Goal: Use online tool/utility

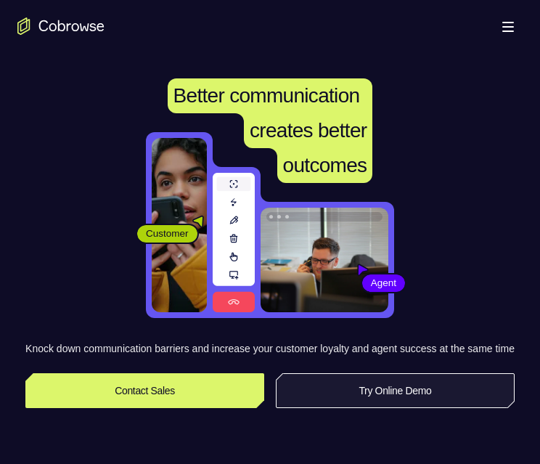
click at [368, 401] on link "Try Online Demo" at bounding box center [395, 390] width 239 height 35
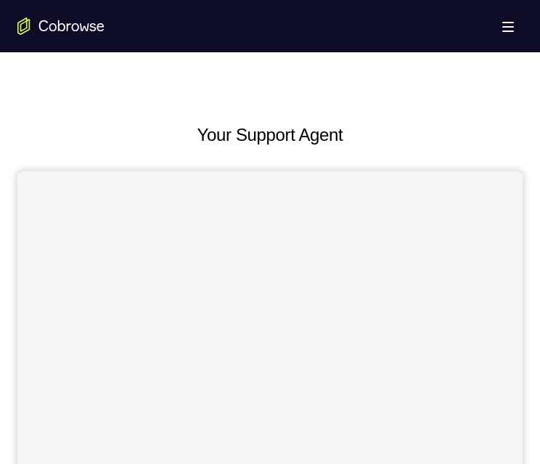
scroll to position [372, 0]
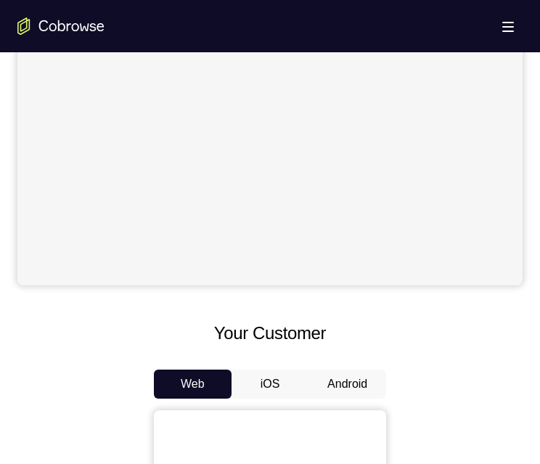
click at [351, 369] on button "Android" at bounding box center [347, 383] width 78 height 29
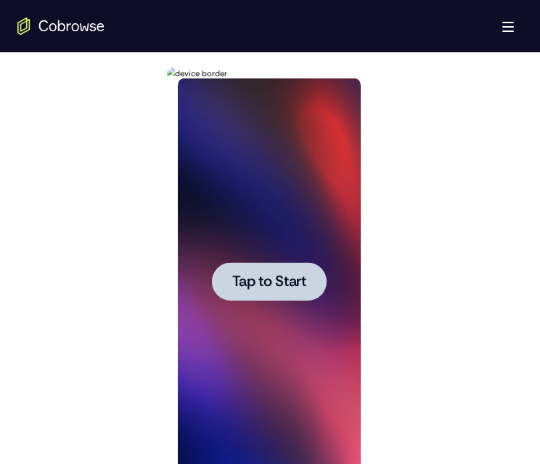
scroll to position [0, 0]
click at [298, 287] on span "Tap to Start" at bounding box center [269, 281] width 74 height 15
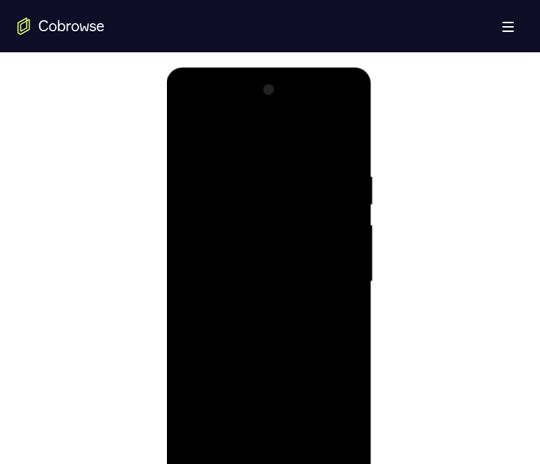
drag, startPoint x: 411, startPoint y: 255, endPoint x: 439, endPoint y: 248, distance: 29.2
click at [439, 248] on div at bounding box center [269, 280] width 505 height 446
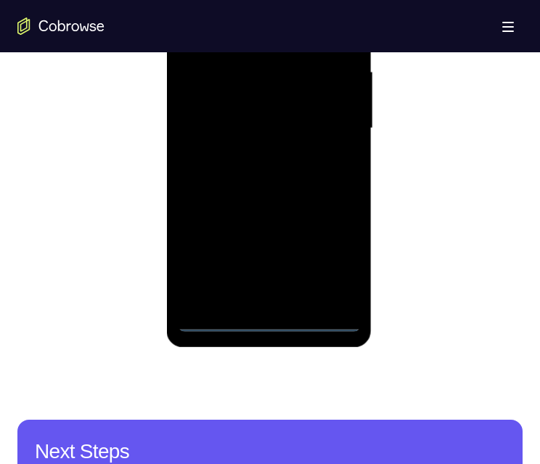
click at [270, 322] on div at bounding box center [268, 128] width 183 height 406
click at [335, 258] on div at bounding box center [268, 128] width 183 height 406
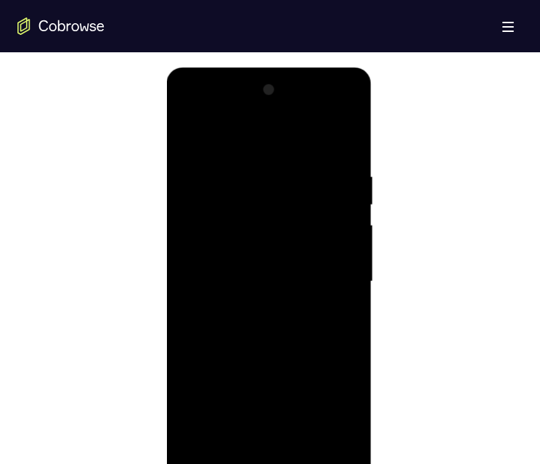
click at [286, 142] on div at bounding box center [268, 281] width 183 height 406
click at [265, 200] on div at bounding box center [268, 281] width 183 height 406
click at [241, 114] on div at bounding box center [268, 281] width 183 height 406
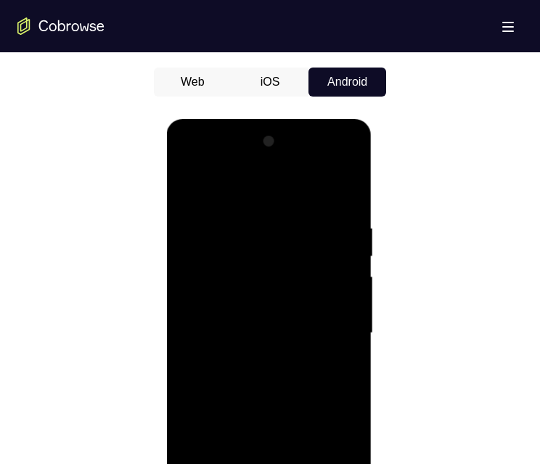
click at [239, 213] on div at bounding box center [268, 333] width 183 height 406
click at [271, 277] on div at bounding box center [268, 333] width 183 height 406
click at [217, 291] on div at bounding box center [268, 333] width 183 height 406
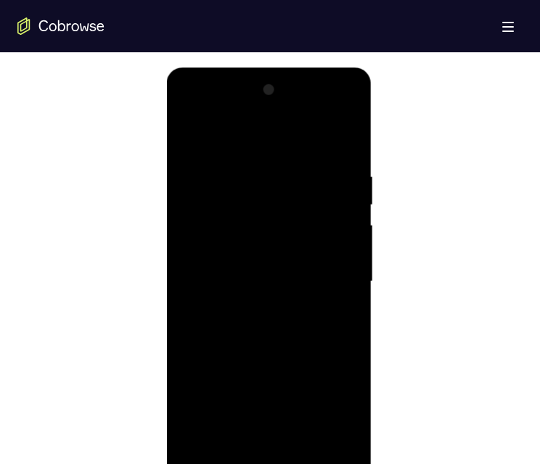
click at [331, 228] on div at bounding box center [268, 281] width 183 height 406
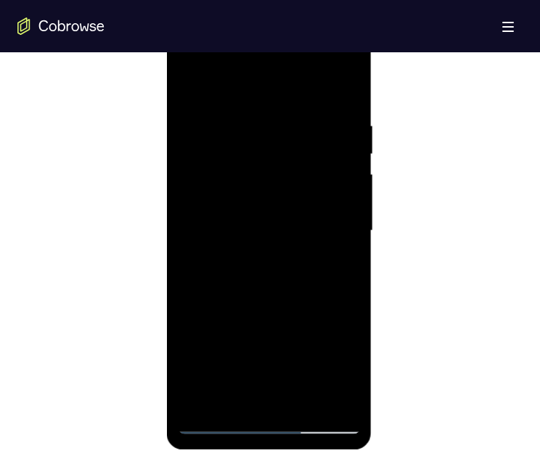
click at [307, 255] on div at bounding box center [268, 231] width 183 height 406
click at [287, 253] on div at bounding box center [268, 231] width 183 height 406
click at [269, 174] on div at bounding box center [268, 231] width 183 height 406
click at [249, 206] on div at bounding box center [268, 231] width 183 height 406
drag, startPoint x: 337, startPoint y: 176, endPoint x: 332, endPoint y: 185, distance: 10.7
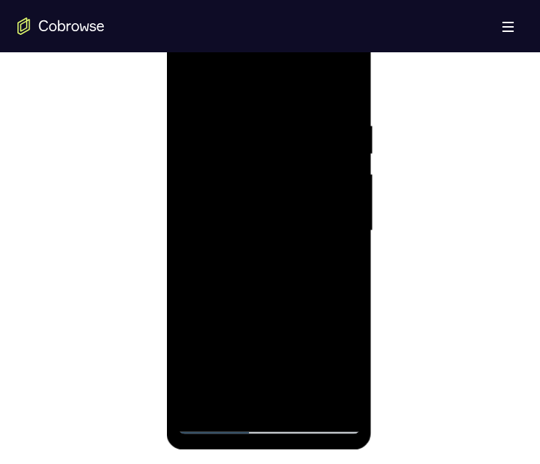
click at [338, 179] on div at bounding box center [268, 231] width 183 height 406
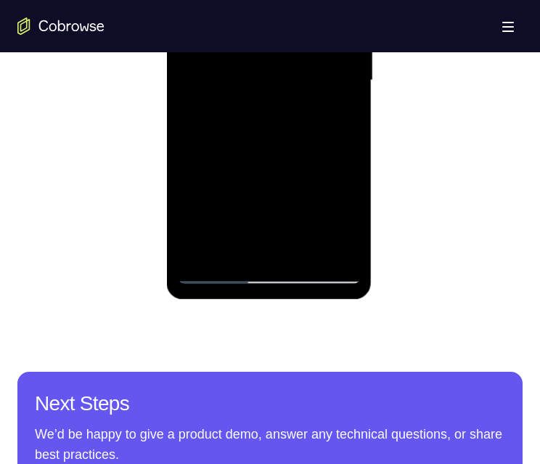
scroll to position [726, 0]
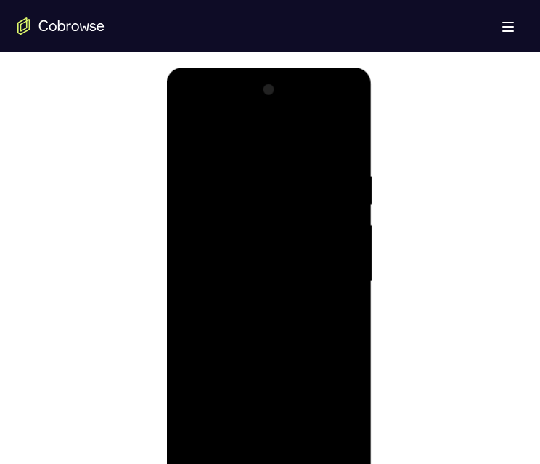
click at [345, 228] on div at bounding box center [268, 281] width 183 height 406
click at [225, 298] on div at bounding box center [268, 281] width 183 height 406
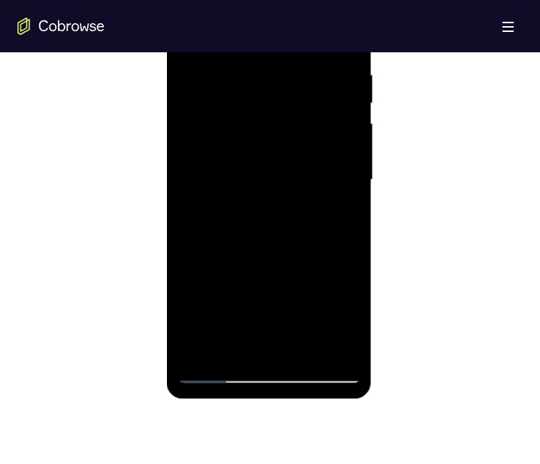
click at [229, 196] on div at bounding box center [268, 180] width 183 height 406
click at [232, 199] on div at bounding box center [268, 180] width 183 height 406
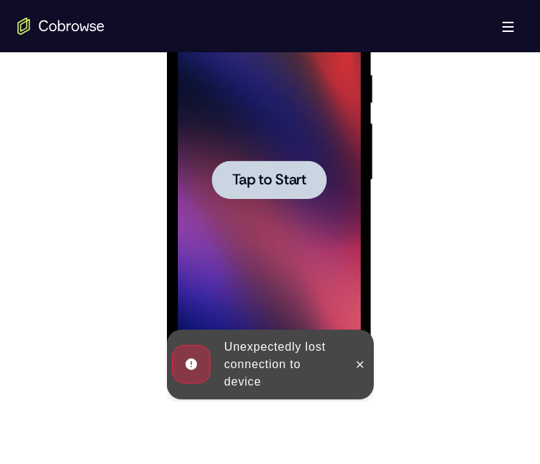
click at [361, 363] on icon at bounding box center [359, 365] width 12 height 12
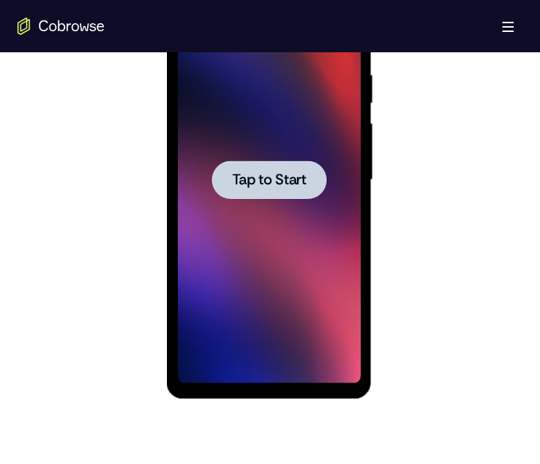
click at [279, 189] on div at bounding box center [268, 179] width 115 height 38
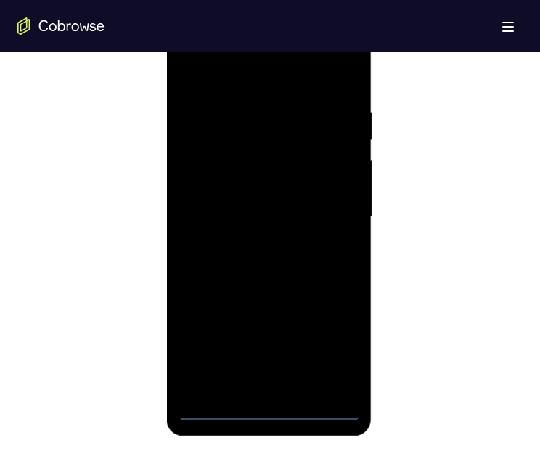
scroll to position [879, 0]
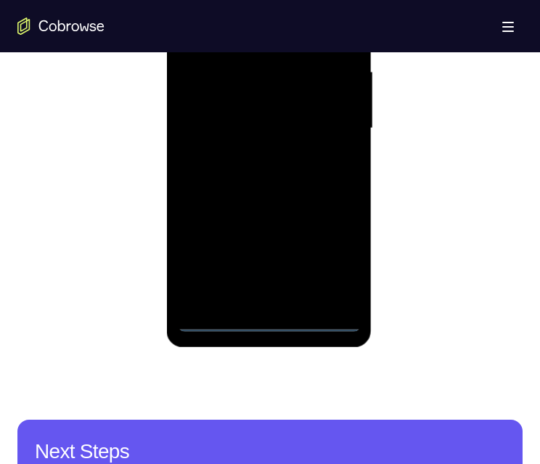
click at [270, 320] on div at bounding box center [268, 128] width 183 height 406
click at [335, 262] on div at bounding box center [268, 128] width 183 height 406
click at [265, 0] on div at bounding box center [268, 128] width 183 height 406
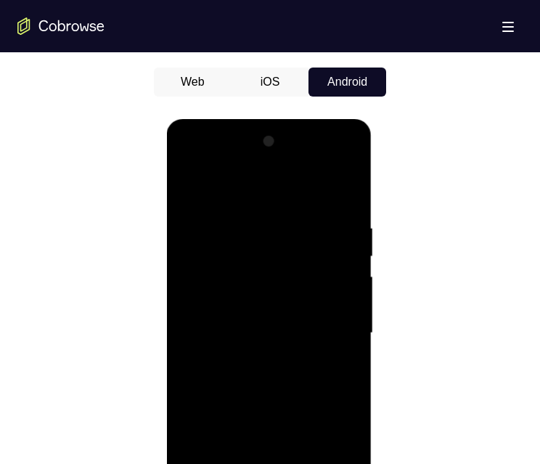
click at [325, 327] on div at bounding box center [268, 333] width 183 height 406
click at [254, 357] on div at bounding box center [268, 333] width 183 height 406
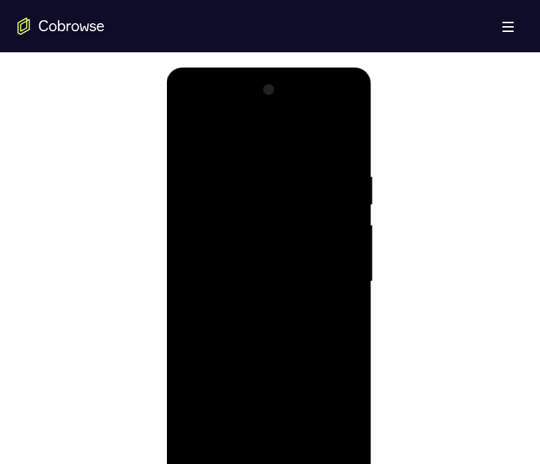
click at [274, 264] on div at bounding box center [268, 281] width 183 height 406
drag, startPoint x: 308, startPoint y: 252, endPoint x: 325, endPoint y: 262, distance: 19.5
click at [311, 252] on div at bounding box center [268, 281] width 183 height 406
click at [306, 287] on div at bounding box center [268, 281] width 183 height 406
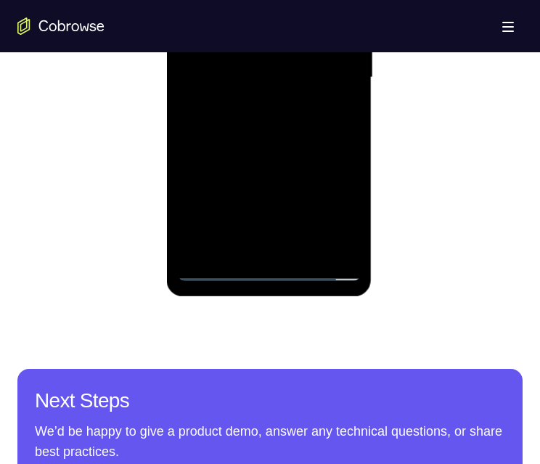
click at [295, 129] on div at bounding box center [268, 77] width 183 height 406
click at [286, 118] on div at bounding box center [268, 77] width 183 height 406
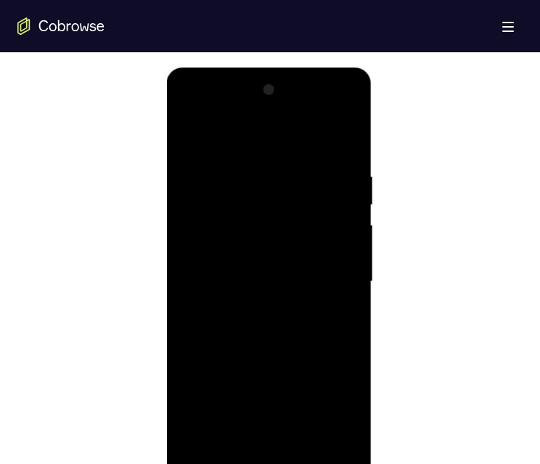
click at [340, 299] on div at bounding box center [268, 281] width 183 height 406
click at [311, 335] on div at bounding box center [268, 281] width 183 height 406
click at [353, 433] on div at bounding box center [268, 281] width 183 height 406
click at [305, 453] on div at bounding box center [268, 281] width 183 height 406
click at [289, 359] on div at bounding box center [268, 281] width 183 height 406
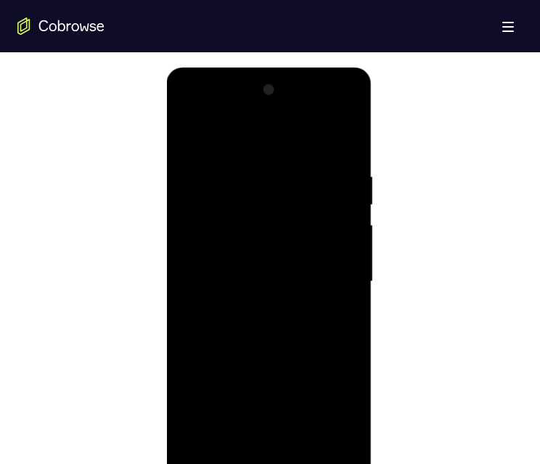
click at [271, 359] on div at bounding box center [268, 281] width 183 height 406
click at [277, 382] on div at bounding box center [268, 281] width 183 height 406
click at [214, 463] on div at bounding box center [268, 281] width 183 height 406
click at [303, 451] on div at bounding box center [268, 281] width 183 height 406
click at [287, 356] on div at bounding box center [268, 281] width 183 height 406
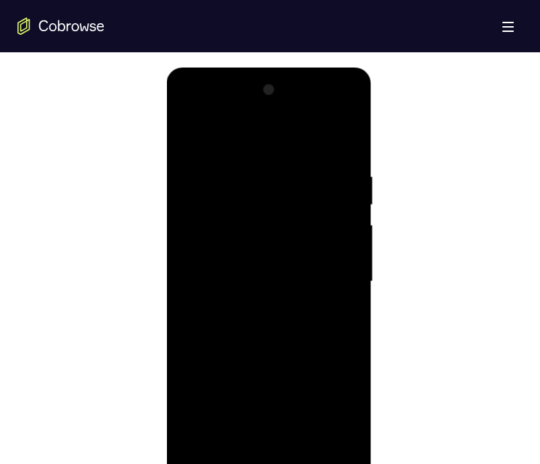
click at [277, 240] on div at bounding box center [268, 281] width 183 height 406
click at [266, 443] on div at bounding box center [268, 281] width 183 height 406
click at [344, 420] on div at bounding box center [268, 281] width 183 height 406
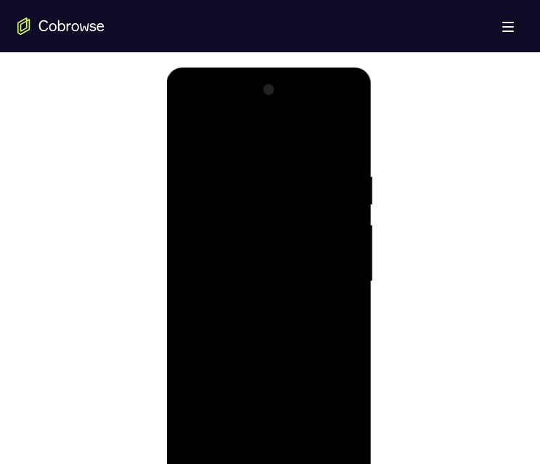
click at [344, 420] on div at bounding box center [268, 281] width 183 height 406
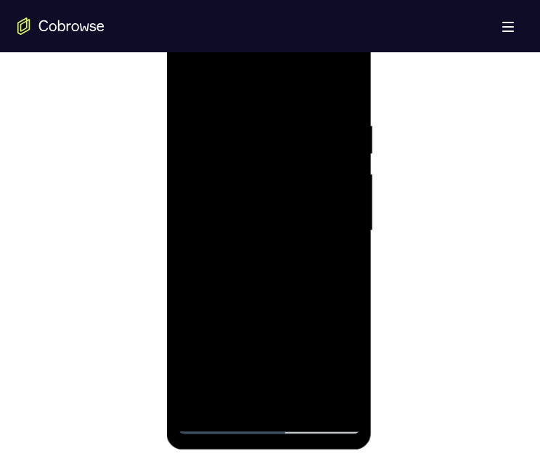
click at [306, 188] on div at bounding box center [268, 231] width 183 height 406
click at [293, 296] on div at bounding box center [268, 231] width 183 height 406
click at [250, 276] on div at bounding box center [268, 231] width 183 height 406
click at [340, 394] on div at bounding box center [268, 231] width 183 height 406
click at [216, 422] on div at bounding box center [268, 231] width 183 height 406
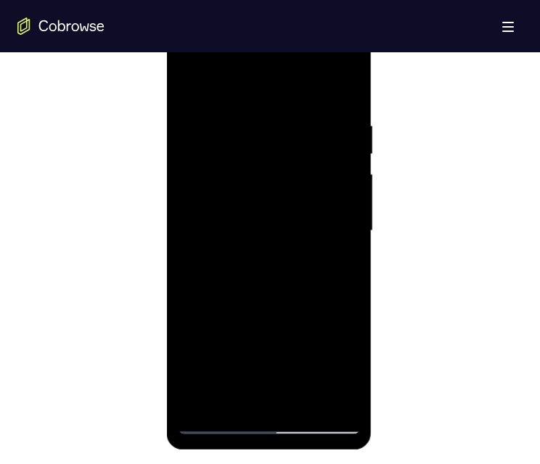
scroll to position [827, 0]
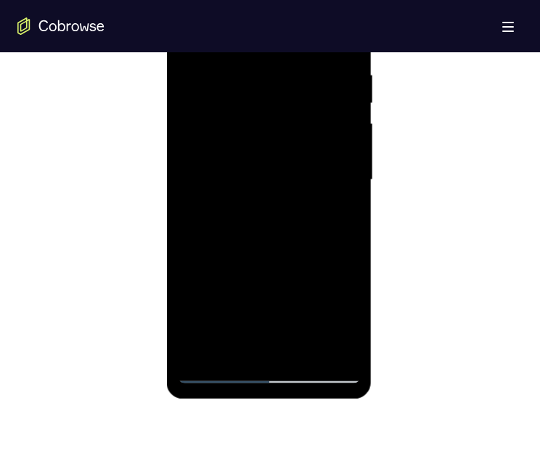
click at [218, 373] on div at bounding box center [268, 180] width 183 height 406
click at [259, 168] on div at bounding box center [268, 180] width 183 height 406
click at [220, 370] on div at bounding box center [268, 180] width 183 height 406
click at [222, 367] on div at bounding box center [268, 180] width 183 height 406
click at [214, 375] on div at bounding box center [268, 180] width 183 height 406
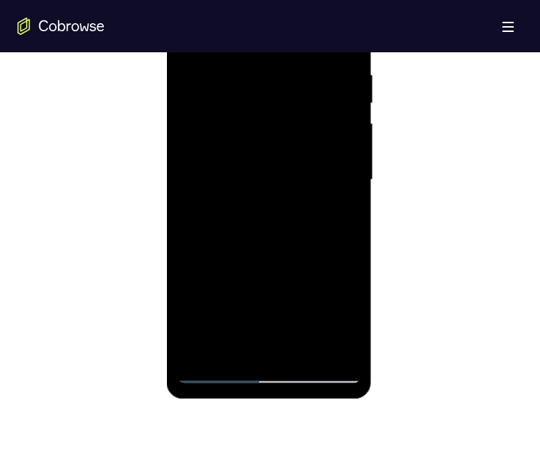
click at [300, 348] on div at bounding box center [268, 180] width 183 height 406
click at [225, 369] on div at bounding box center [268, 180] width 183 height 406
click at [305, 348] on div at bounding box center [268, 180] width 183 height 406
click at [217, 372] on div at bounding box center [268, 180] width 183 height 406
click at [250, 75] on div at bounding box center [268, 180] width 183 height 406
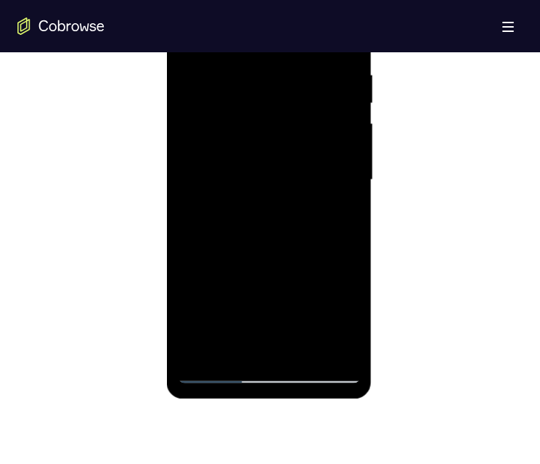
click at [223, 371] on div at bounding box center [268, 180] width 183 height 406
click at [348, 30] on div at bounding box center [268, 180] width 183 height 406
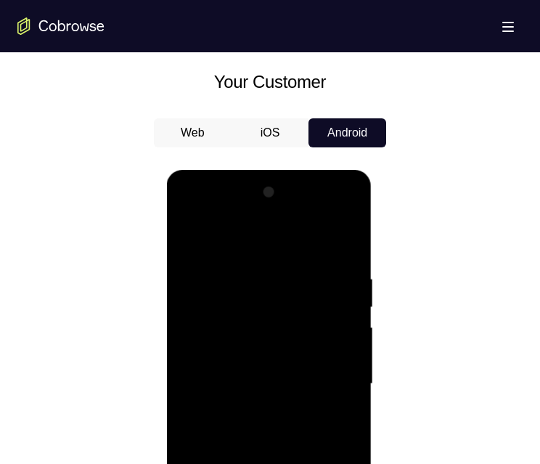
scroll to position [769, 0]
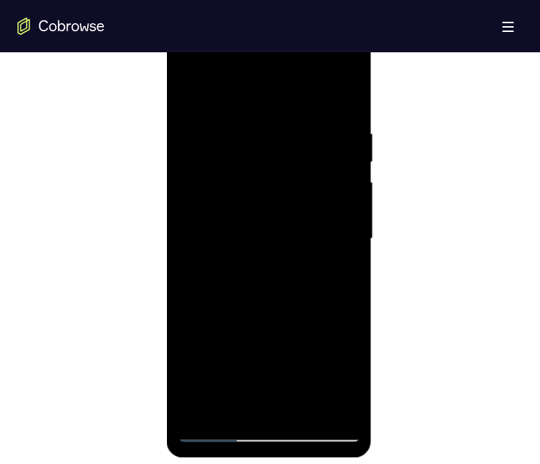
click at [339, 408] on div at bounding box center [268, 239] width 183 height 406
drag, startPoint x: 277, startPoint y: 225, endPoint x: 271, endPoint y: 327, distance: 101.8
click at [285, 309] on div at bounding box center [268, 239] width 183 height 406
drag, startPoint x: 275, startPoint y: 191, endPoint x: 280, endPoint y: 234, distance: 43.8
click at [286, 237] on div at bounding box center [268, 239] width 183 height 406
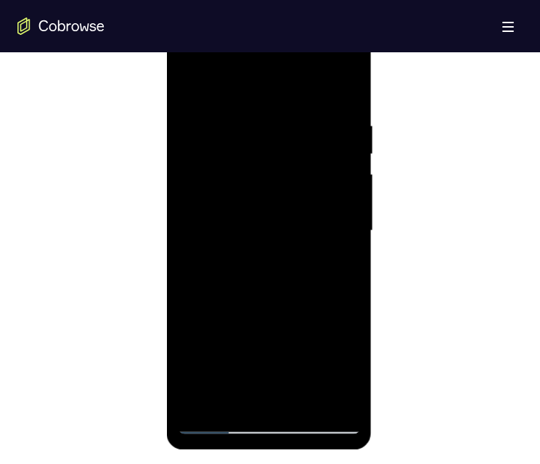
scroll to position [821, 0]
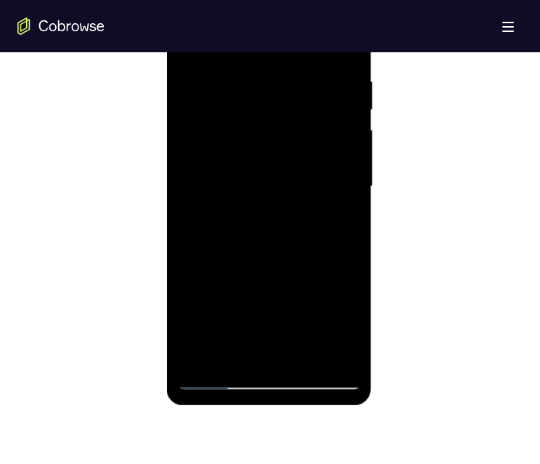
click at [267, 379] on div at bounding box center [268, 186] width 183 height 406
click at [335, 307] on div at bounding box center [268, 186] width 183 height 406
click at [189, 40] on div at bounding box center [268, 186] width 183 height 406
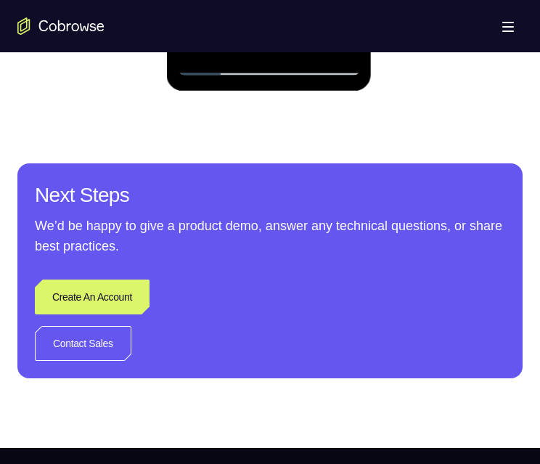
drag, startPoint x: 253, startPoint y: -108, endPoint x: 257, endPoint y: -203, distance: 94.5
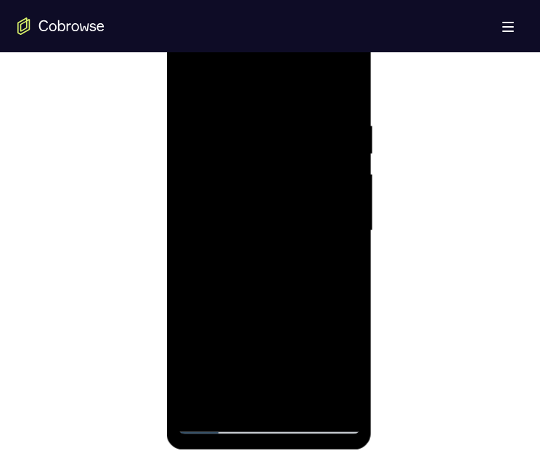
drag, startPoint x: 242, startPoint y: 193, endPoint x: 241, endPoint y: 173, distance: 20.3
click at [241, 173] on div at bounding box center [268, 231] width 183 height 406
click at [249, 179] on div at bounding box center [268, 231] width 183 height 406
drag, startPoint x: 238, startPoint y: 341, endPoint x: 267, endPoint y: 240, distance: 105.0
click at [259, 235] on div at bounding box center [268, 231] width 183 height 406
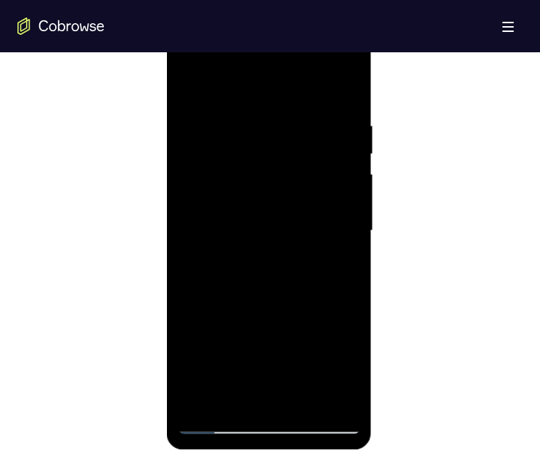
drag, startPoint x: 235, startPoint y: 323, endPoint x: 245, endPoint y: 162, distance: 161.4
click at [244, 160] on div at bounding box center [268, 231] width 183 height 406
drag, startPoint x: 242, startPoint y: 268, endPoint x: 297, endPoint y: 79, distance: 196.6
click at [299, 74] on div at bounding box center [268, 231] width 183 height 406
click at [207, 364] on div at bounding box center [268, 231] width 183 height 406
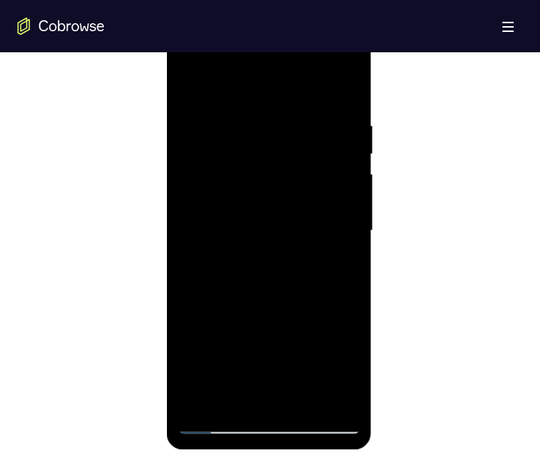
click at [277, 261] on div at bounding box center [268, 231] width 183 height 406
click at [218, 425] on div at bounding box center [268, 231] width 183 height 406
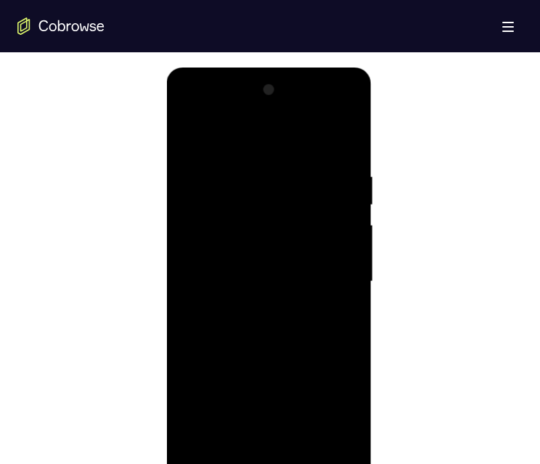
scroll to position [879, 0]
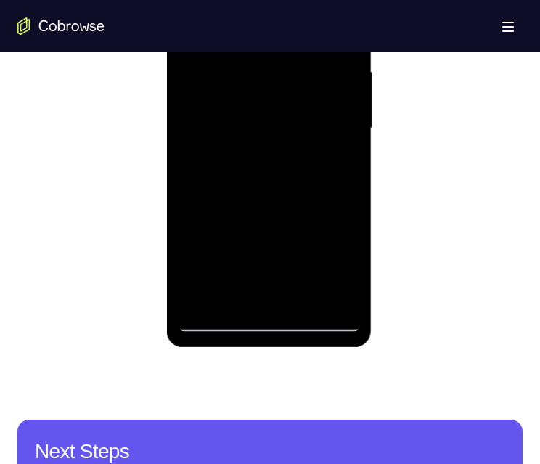
click at [208, 321] on div at bounding box center [268, 128] width 183 height 406
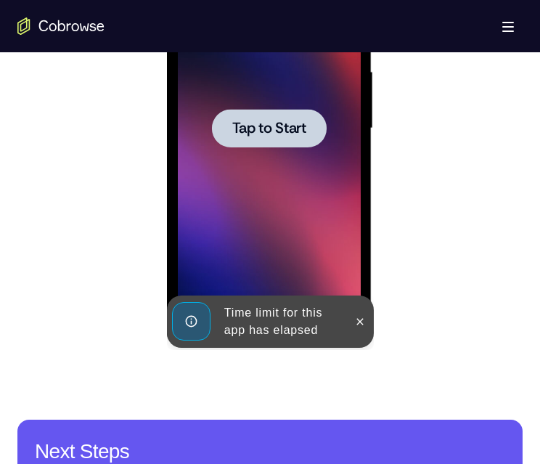
click at [299, 134] on span "Tap to Start" at bounding box center [269, 128] width 74 height 15
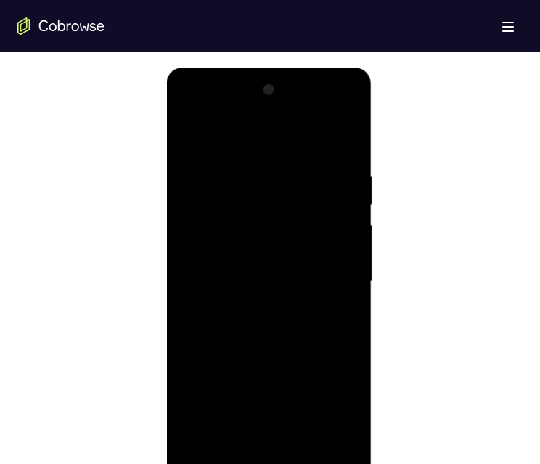
scroll to position [827, 0]
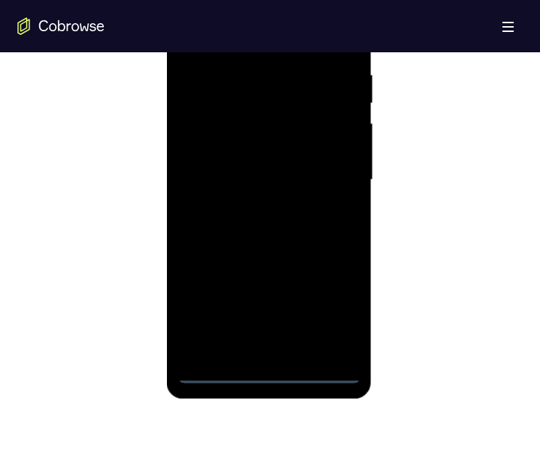
click at [269, 376] on div at bounding box center [268, 180] width 183 height 406
click at [331, 312] on div at bounding box center [268, 180] width 183 height 406
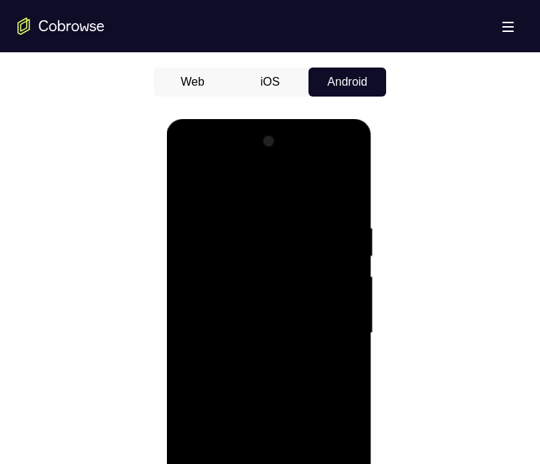
click at [266, 189] on div at bounding box center [268, 333] width 183 height 406
click at [284, 249] on div at bounding box center [268, 333] width 183 height 406
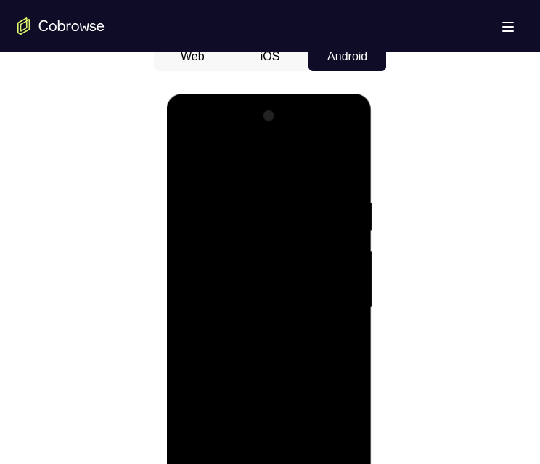
click at [263, 258] on div at bounding box center [268, 308] width 183 height 406
drag, startPoint x: 333, startPoint y: 383, endPoint x: 318, endPoint y: 320, distance: 65.0
click at [318, 321] on div at bounding box center [268, 308] width 183 height 406
drag, startPoint x: 327, startPoint y: 377, endPoint x: 329, endPoint y: 337, distance: 39.9
click at [330, 361] on div at bounding box center [268, 308] width 183 height 406
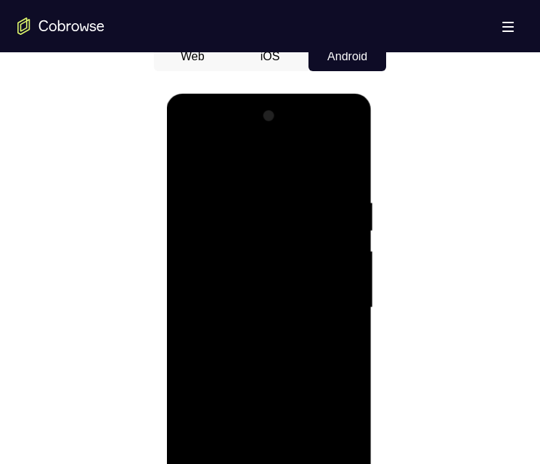
drag, startPoint x: 314, startPoint y: 372, endPoint x: 314, endPoint y: 316, distance: 55.9
click at [312, 316] on div at bounding box center [268, 308] width 183 height 406
drag, startPoint x: 316, startPoint y: 315, endPoint x: 351, endPoint y: 197, distance: 123.5
click at [351, 197] on div at bounding box center [268, 308] width 183 height 406
drag, startPoint x: 343, startPoint y: 343, endPoint x: 342, endPoint y: 216, distance: 127.0
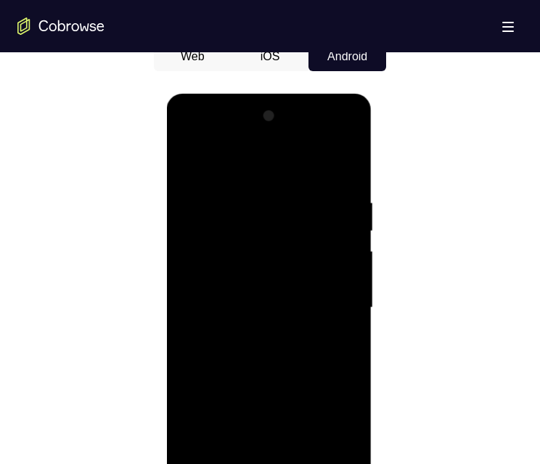
click at [345, 213] on div at bounding box center [268, 308] width 183 height 406
drag, startPoint x: 309, startPoint y: 390, endPoint x: 303, endPoint y: 317, distance: 73.6
click at [304, 314] on div at bounding box center [268, 308] width 183 height 406
drag, startPoint x: 275, startPoint y: 327, endPoint x: 275, endPoint y: 250, distance: 76.9
click at [275, 251] on div at bounding box center [268, 308] width 183 height 406
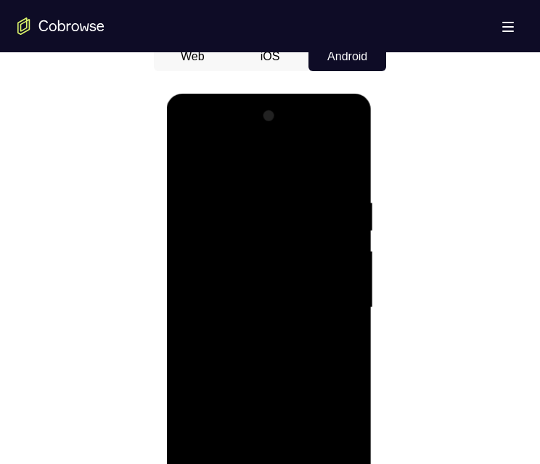
drag, startPoint x: 278, startPoint y: 377, endPoint x: 267, endPoint y: 280, distance: 97.9
click at [266, 281] on div at bounding box center [268, 308] width 183 height 406
drag, startPoint x: 291, startPoint y: 358, endPoint x: 290, endPoint y: 277, distance: 80.6
click at [290, 277] on div at bounding box center [268, 308] width 183 height 406
drag, startPoint x: 311, startPoint y: 392, endPoint x: 300, endPoint y: 281, distance: 111.6
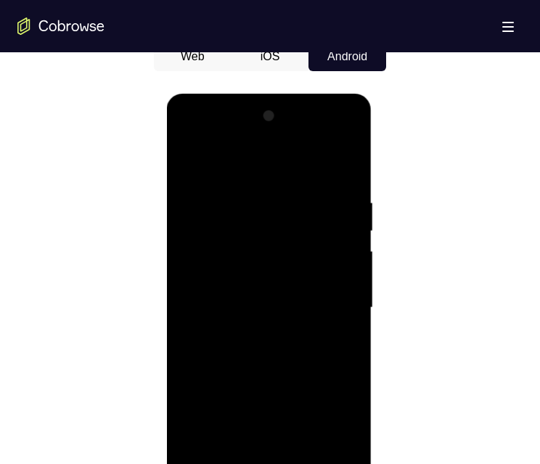
click at [300, 282] on div at bounding box center [268, 308] width 183 height 406
drag, startPoint x: 300, startPoint y: 351, endPoint x: 288, endPoint y: 248, distance: 104.4
click at [287, 246] on div at bounding box center [268, 308] width 183 height 406
drag, startPoint x: 287, startPoint y: 342, endPoint x: 261, endPoint y: 266, distance: 80.3
click at [261, 266] on div at bounding box center [268, 308] width 183 height 406
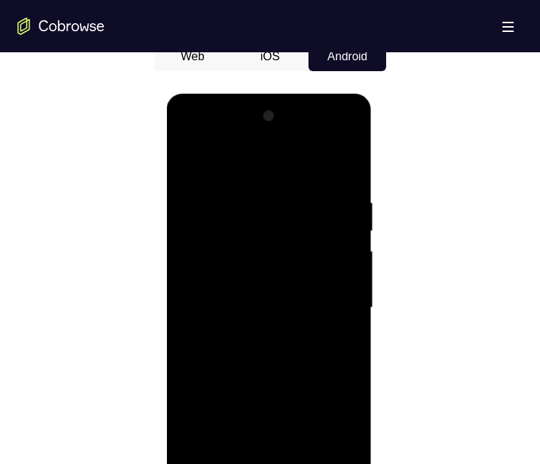
drag, startPoint x: 289, startPoint y: 319, endPoint x: 287, endPoint y: 303, distance: 16.8
click at [287, 304] on div at bounding box center [268, 308] width 183 height 406
drag, startPoint x: 312, startPoint y: 404, endPoint x: 285, endPoint y: 267, distance: 139.9
click at [284, 273] on div at bounding box center [268, 308] width 183 height 406
click at [267, 298] on div at bounding box center [268, 308] width 183 height 406
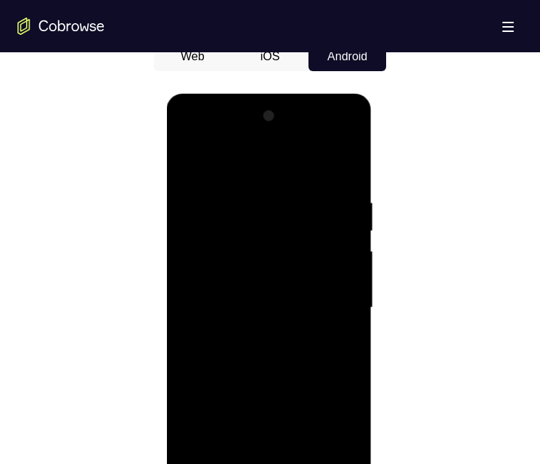
scroll to position [827, 0]
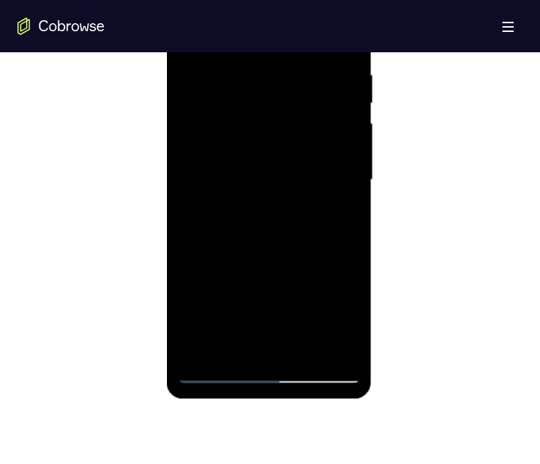
drag, startPoint x: 277, startPoint y: 207, endPoint x: 293, endPoint y: 82, distance: 126.0
click at [289, 89] on div at bounding box center [268, 180] width 183 height 406
drag, startPoint x: 286, startPoint y: 211, endPoint x: 303, endPoint y: 100, distance: 112.4
click at [302, 101] on div at bounding box center [268, 180] width 183 height 406
drag, startPoint x: 294, startPoint y: 192, endPoint x: 290, endPoint y: 110, distance: 82.1
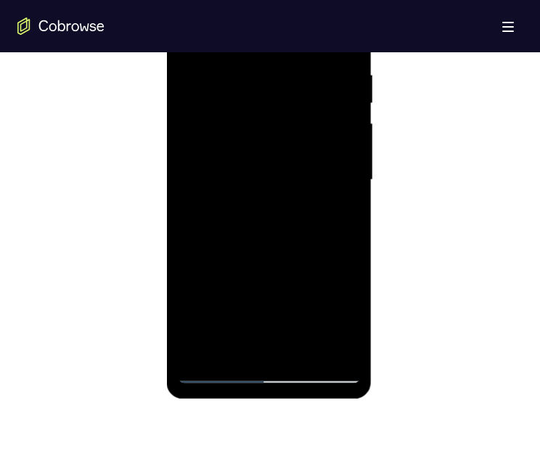
click at [287, 116] on div at bounding box center [268, 180] width 183 height 406
drag, startPoint x: 265, startPoint y: 177, endPoint x: 297, endPoint y: 353, distance: 178.5
click at [295, 364] on div at bounding box center [268, 180] width 183 height 406
drag, startPoint x: 279, startPoint y: 144, endPoint x: 335, endPoint y: 335, distance: 198.9
click at [354, 395] on div at bounding box center [268, 182] width 205 height 433
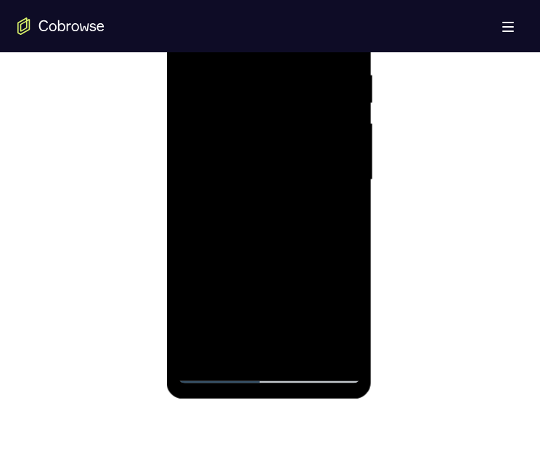
drag, startPoint x: 271, startPoint y: 123, endPoint x: 353, endPoint y: 395, distance: 284.5
click at [373, 401] on html "Online web based iOS Simulators and Android Emulators. Run iPhone, iPad, Mobile…" at bounding box center [269, 183] width 207 height 435
drag, startPoint x: 306, startPoint y: 293, endPoint x: 353, endPoint y: 400, distance: 116.7
click at [373, 401] on html "Online web based iOS Simulators and Android Emulators. Run iPhone, iPad, Mobile…" at bounding box center [269, 183] width 207 height 435
drag, startPoint x: 339, startPoint y: 242, endPoint x: 367, endPoint y: 367, distance: 127.3
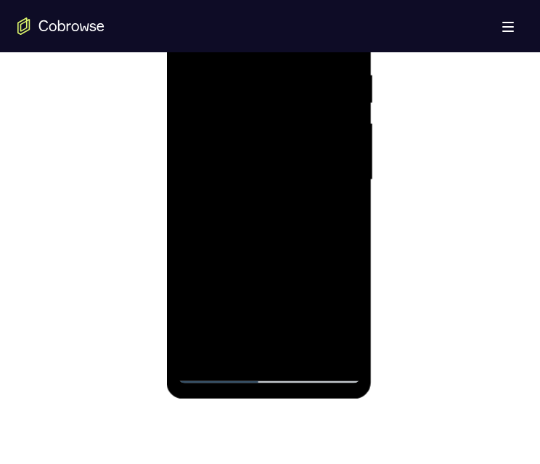
click at [373, 401] on html "Online web based iOS Simulators and Android Emulators. Run iPhone, iPad, Mobile…" at bounding box center [269, 183] width 207 height 435
click at [347, 41] on div at bounding box center [268, 180] width 183 height 406
click at [350, 44] on div at bounding box center [268, 180] width 183 height 406
click at [345, 43] on div at bounding box center [268, 180] width 183 height 406
click at [349, 43] on div at bounding box center [268, 180] width 183 height 406
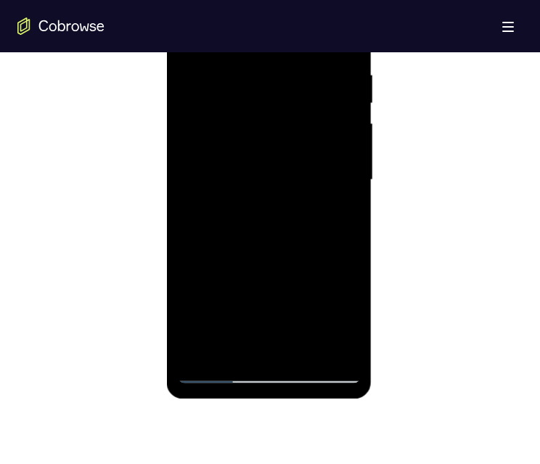
drag, startPoint x: 311, startPoint y: 161, endPoint x: 319, endPoint y: 158, distance: 7.8
click at [316, 159] on div at bounding box center [268, 180] width 183 height 406
click at [224, 376] on div at bounding box center [268, 180] width 183 height 406
click at [276, 173] on div at bounding box center [268, 180] width 183 height 406
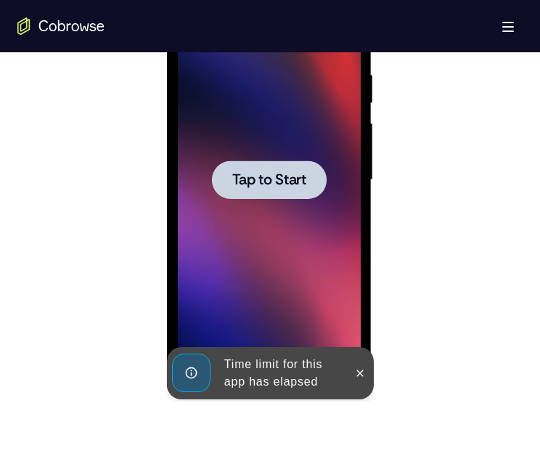
click at [300, 186] on span "Tap to Start" at bounding box center [269, 180] width 74 height 15
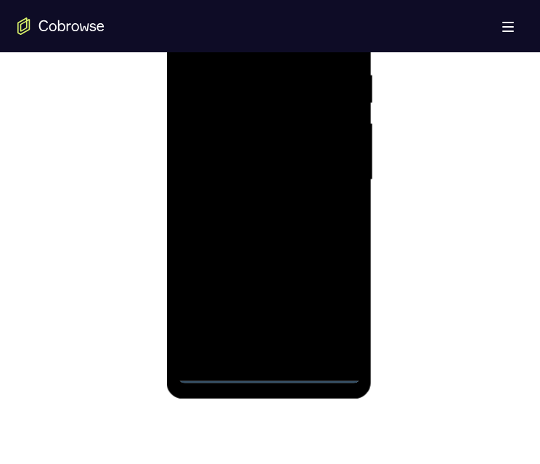
scroll to position [780, 0]
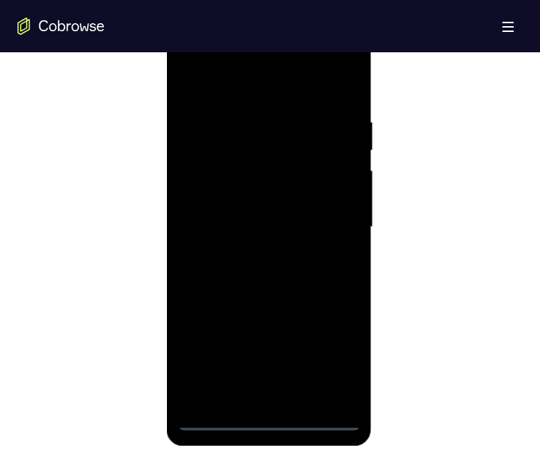
click at [269, 419] on div at bounding box center [268, 227] width 183 height 406
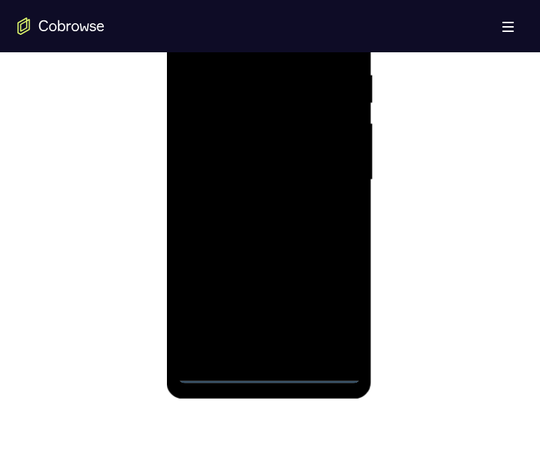
click at [342, 308] on div at bounding box center [268, 180] width 183 height 406
click at [261, 46] on div at bounding box center [268, 180] width 183 height 406
click at [285, 105] on div at bounding box center [268, 180] width 183 height 406
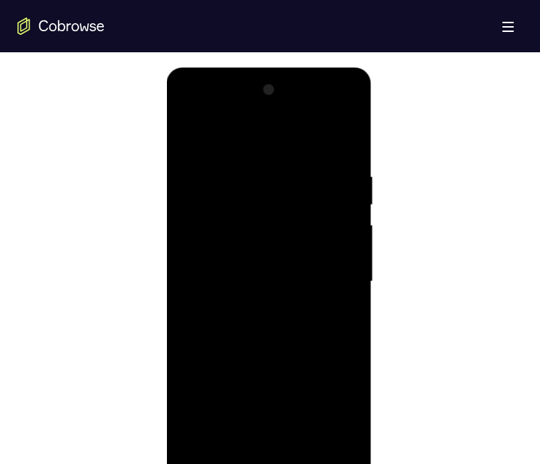
click at [213, 293] on div at bounding box center [268, 281] width 183 height 406
click at [255, 253] on div at bounding box center [268, 281] width 183 height 406
drag, startPoint x: 329, startPoint y: 256, endPoint x: 236, endPoint y: 269, distance: 93.8
click at [243, 270] on div at bounding box center [268, 281] width 183 height 406
drag, startPoint x: 356, startPoint y: 270, endPoint x: 250, endPoint y: 282, distance: 107.4
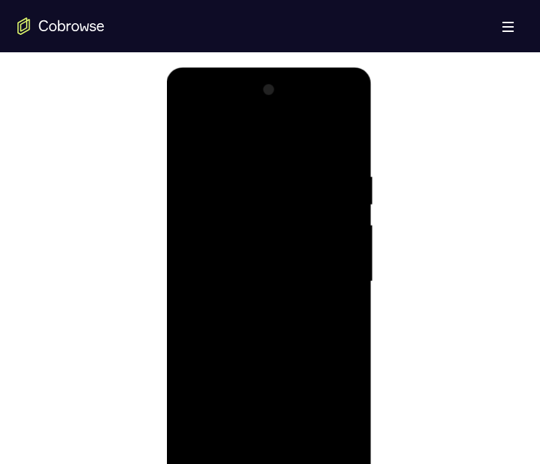
click at [251, 283] on div at bounding box center [268, 281] width 183 height 406
drag, startPoint x: 263, startPoint y: 269, endPoint x: 232, endPoint y: 272, distance: 31.3
click at [249, 272] on div at bounding box center [268, 281] width 183 height 406
drag, startPoint x: 332, startPoint y: 266, endPoint x: 240, endPoint y: 268, distance: 92.2
click at [254, 268] on div at bounding box center [268, 281] width 183 height 406
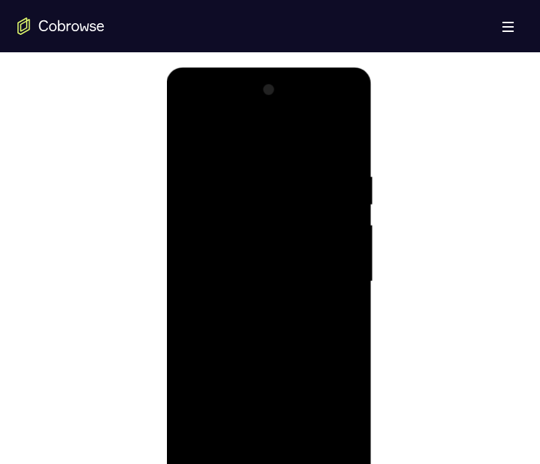
drag, startPoint x: 355, startPoint y: 253, endPoint x: 370, endPoint y: 259, distance: 16.3
click at [373, 251] on html "Online web based iOS Simulators and Android Emulators. Run iPhone, iPad, Mobile…" at bounding box center [269, 285] width 207 height 435
drag, startPoint x: 303, startPoint y: 261, endPoint x: 361, endPoint y: 300, distance: 70.7
click at [373, 268] on html "Online web based iOS Simulators and Android Emulators. Run iPhone, iPad, Mobile…" at bounding box center [269, 285] width 207 height 435
click at [248, 438] on div at bounding box center [268, 281] width 183 height 406
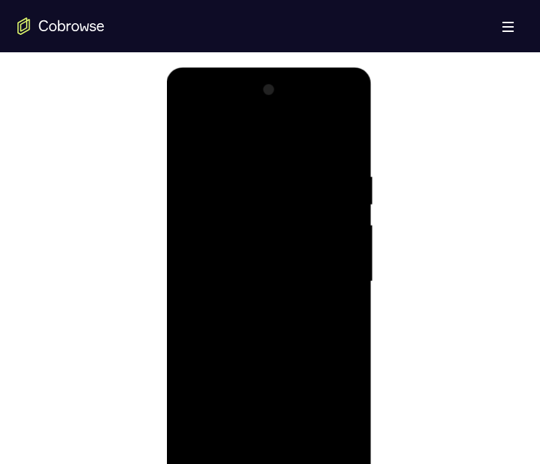
drag, startPoint x: 298, startPoint y: 343, endPoint x: 312, endPoint y: 269, distance: 76.2
click at [310, 264] on div at bounding box center [268, 281] width 183 height 406
click at [277, 327] on div at bounding box center [268, 281] width 183 height 406
click at [262, 334] on div at bounding box center [268, 281] width 183 height 406
drag, startPoint x: 271, startPoint y: 352, endPoint x: 281, endPoint y: 313, distance: 40.3
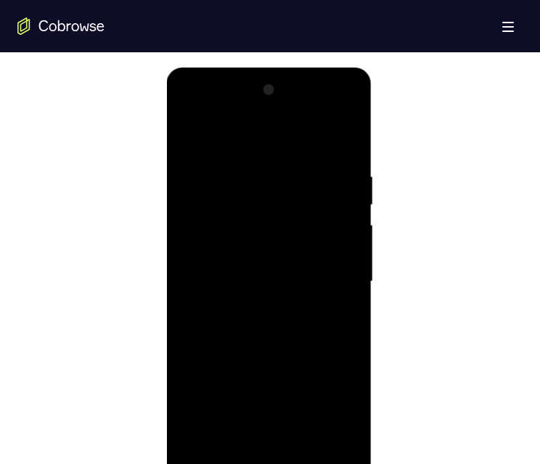
click at [277, 306] on div at bounding box center [268, 281] width 183 height 406
drag, startPoint x: 286, startPoint y: 399, endPoint x: 284, endPoint y: 311, distance: 87.9
click at [284, 312] on div at bounding box center [268, 281] width 183 height 406
click at [295, 320] on div at bounding box center [268, 281] width 183 height 406
click at [291, 340] on div at bounding box center [268, 281] width 183 height 406
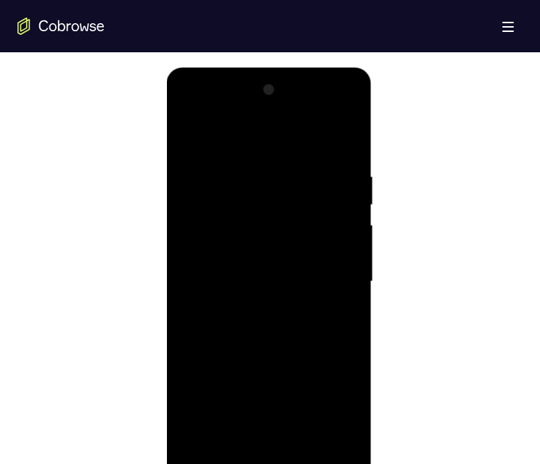
drag, startPoint x: 281, startPoint y: 387, endPoint x: 291, endPoint y: 287, distance: 100.0
click at [291, 287] on div at bounding box center [268, 281] width 183 height 406
click at [294, 317] on div at bounding box center [268, 281] width 183 height 406
click at [295, 422] on div at bounding box center [268, 281] width 183 height 406
drag, startPoint x: 294, startPoint y: 345, endPoint x: 300, endPoint y: 298, distance: 46.8
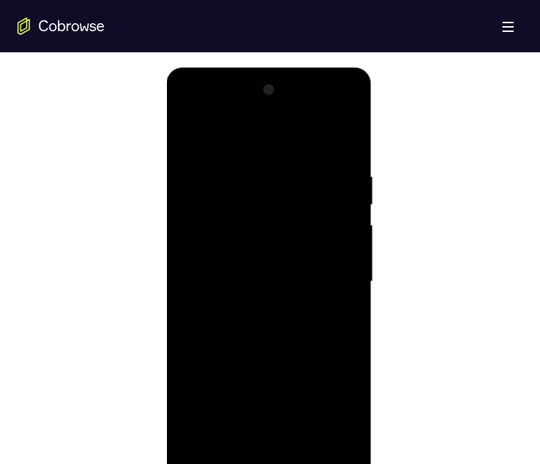
click at [299, 298] on div at bounding box center [268, 281] width 183 height 406
drag, startPoint x: 293, startPoint y: 373, endPoint x: 285, endPoint y: 258, distance: 115.0
click at [287, 258] on div at bounding box center [268, 281] width 183 height 406
drag, startPoint x: 286, startPoint y: 335, endPoint x: 295, endPoint y: 277, distance: 58.7
click at [281, 268] on div at bounding box center [268, 281] width 183 height 406
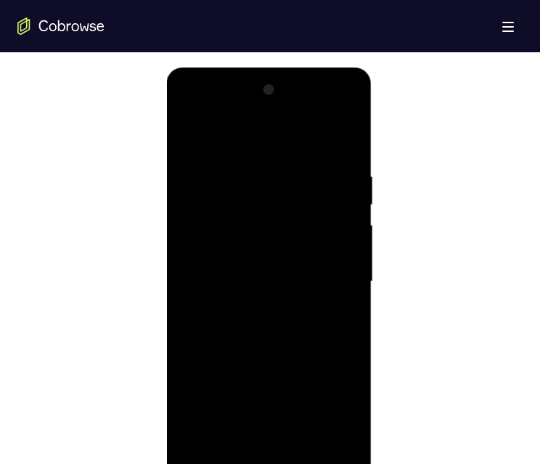
drag, startPoint x: 254, startPoint y: 419, endPoint x: 255, endPoint y: 327, distance: 91.5
click at [255, 328] on div at bounding box center [268, 281] width 183 height 406
click at [222, 463] on div at bounding box center [268, 281] width 183 height 406
click at [218, 463] on div at bounding box center [268, 281] width 183 height 406
drag, startPoint x: 288, startPoint y: 302, endPoint x: 229, endPoint y: 463, distance: 171.5
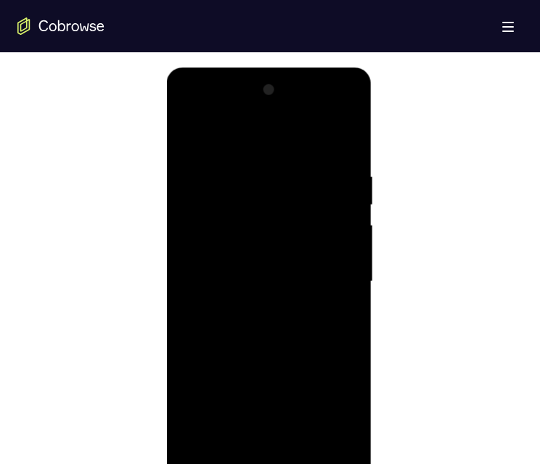
click at [289, 307] on div at bounding box center [268, 281] width 183 height 406
click at [219, 463] on div at bounding box center [268, 281] width 183 height 406
drag, startPoint x: 252, startPoint y: 397, endPoint x: 248, endPoint y: 362, distance: 35.1
click at [252, 358] on div at bounding box center [268, 281] width 183 height 406
click at [346, 144] on div at bounding box center [268, 281] width 183 height 406
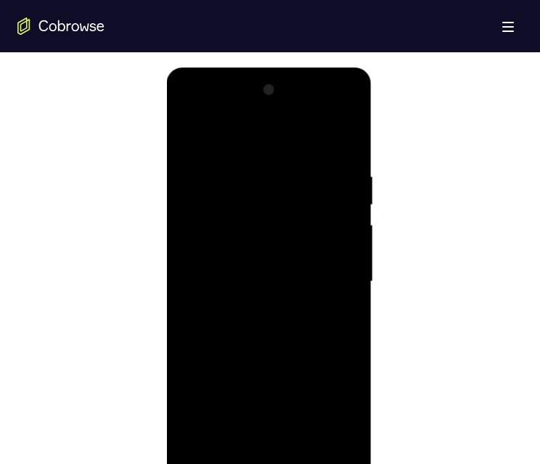
click at [304, 168] on div at bounding box center [268, 281] width 183 height 406
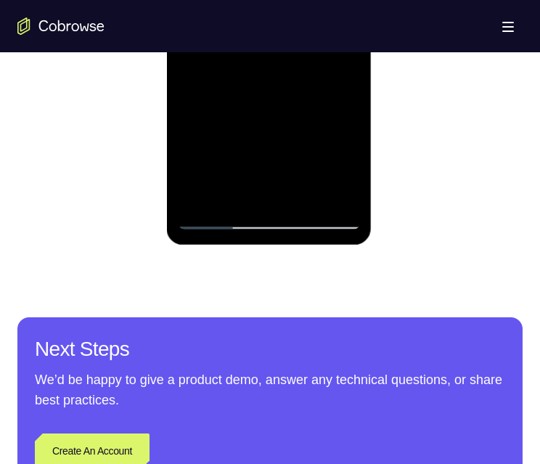
scroll to position [842, 0]
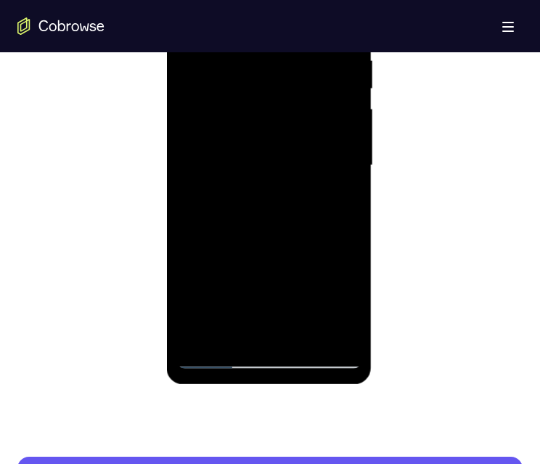
drag, startPoint x: 286, startPoint y: 120, endPoint x: 294, endPoint y: 94, distance: 27.3
click at [290, 96] on div at bounding box center [268, 165] width 183 height 406
click at [267, 262] on div at bounding box center [268, 165] width 183 height 406
drag, startPoint x: 311, startPoint y: 183, endPoint x: 298, endPoint y: 83, distance: 100.2
click at [298, 83] on div at bounding box center [268, 165] width 183 height 406
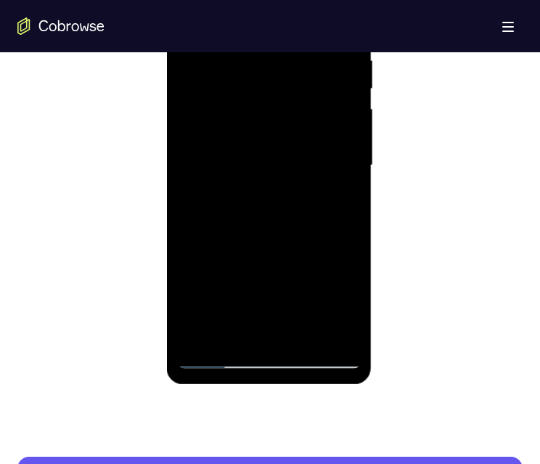
drag, startPoint x: 319, startPoint y: 181, endPoint x: 232, endPoint y: 160, distance: 89.6
click at [237, 160] on div at bounding box center [268, 165] width 183 height 406
drag, startPoint x: 314, startPoint y: 191, endPoint x: 211, endPoint y: 170, distance: 104.5
click at [229, 176] on div at bounding box center [268, 165] width 183 height 406
drag, startPoint x: 313, startPoint y: 199, endPoint x: 218, endPoint y: 184, distance: 95.5
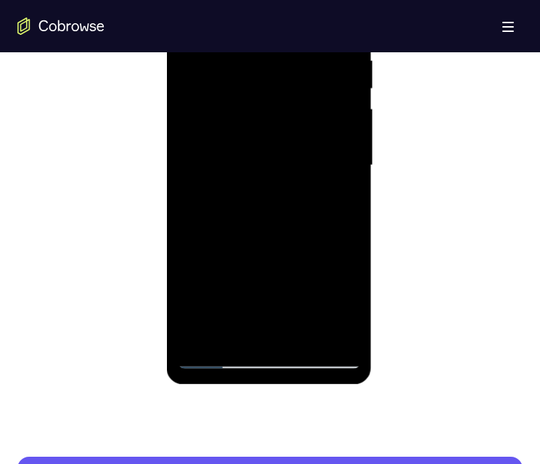
click at [234, 189] on div at bounding box center [268, 165] width 183 height 406
drag, startPoint x: 216, startPoint y: 191, endPoint x: 335, endPoint y: 211, distance: 120.8
click at [326, 210] on div at bounding box center [268, 165] width 183 height 406
drag, startPoint x: 242, startPoint y: 198, endPoint x: 361, endPoint y: 208, distance: 119.5
click at [353, 208] on div at bounding box center [268, 165] width 183 height 406
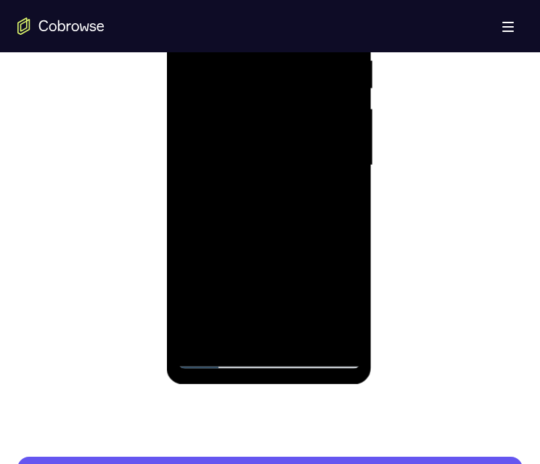
drag, startPoint x: 226, startPoint y: 189, endPoint x: 372, endPoint y: 199, distance: 146.9
click at [373, 200] on html "Online web based iOS Simulators and Android Emulators. Run iPhone, iPad, Mobile…" at bounding box center [269, 168] width 207 height 435
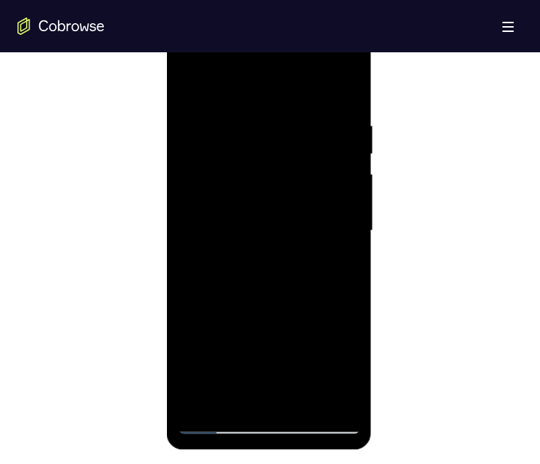
drag, startPoint x: 302, startPoint y: 343, endPoint x: 319, endPoint y: 415, distance: 74.5
click at [327, 412] on div at bounding box center [268, 231] width 183 height 406
click at [271, 87] on div at bounding box center [268, 231] width 183 height 406
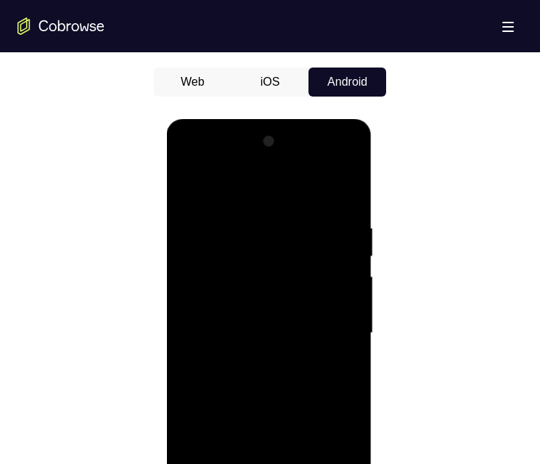
click at [287, 232] on div at bounding box center [268, 333] width 183 height 406
drag, startPoint x: 293, startPoint y: 414, endPoint x: 299, endPoint y: 338, distance: 76.4
click at [299, 338] on div at bounding box center [268, 333] width 183 height 406
drag, startPoint x: 300, startPoint y: 398, endPoint x: 309, endPoint y: 268, distance: 130.3
click at [309, 268] on div at bounding box center [268, 333] width 183 height 406
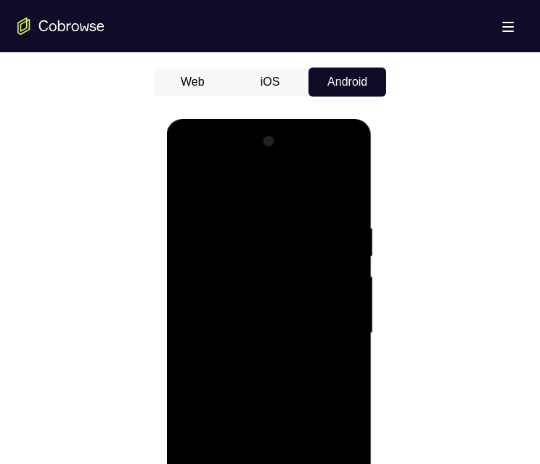
drag, startPoint x: 308, startPoint y: 239, endPoint x: 307, endPoint y: 223, distance: 16.0
click at [307, 224] on div at bounding box center [268, 333] width 183 height 406
drag, startPoint x: 318, startPoint y: 342, endPoint x: 295, endPoint y: 234, distance: 110.6
click at [297, 222] on div at bounding box center [268, 333] width 183 height 406
drag, startPoint x: 306, startPoint y: 362, endPoint x: 322, endPoint y: 477, distance: 115.9
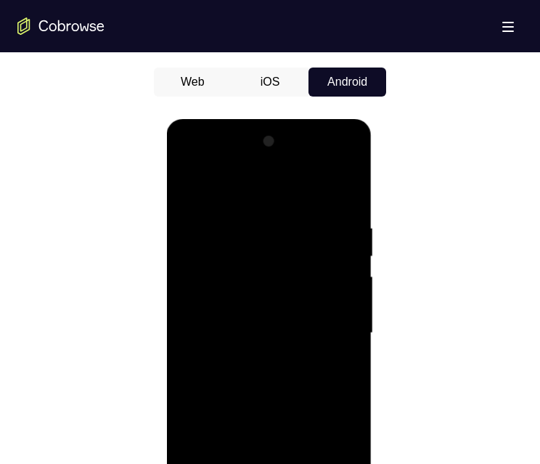
click at [329, 463] on div at bounding box center [268, 333] width 183 height 406
drag, startPoint x: 229, startPoint y: 248, endPoint x: 287, endPoint y: 413, distance: 175.4
click at [287, 410] on div at bounding box center [268, 333] width 183 height 406
drag, startPoint x: 248, startPoint y: 197, endPoint x: 290, endPoint y: 345, distance: 153.9
click at [290, 345] on div at bounding box center [268, 333] width 183 height 406
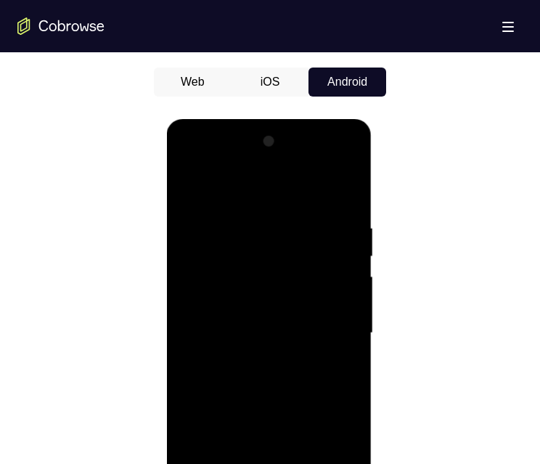
click at [311, 216] on div at bounding box center [268, 333] width 183 height 406
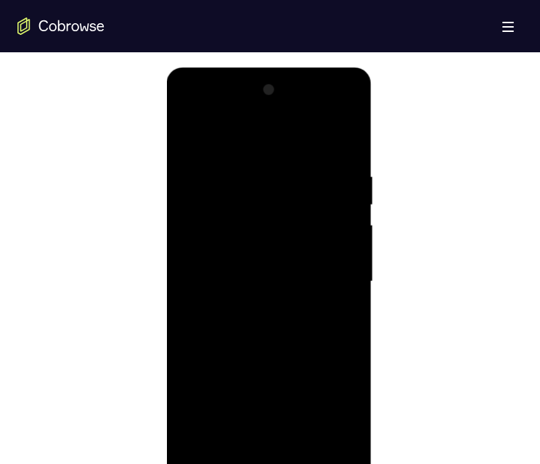
drag, startPoint x: 295, startPoint y: 393, endPoint x: 306, endPoint y: 273, distance: 120.9
click at [305, 274] on div at bounding box center [268, 281] width 183 height 406
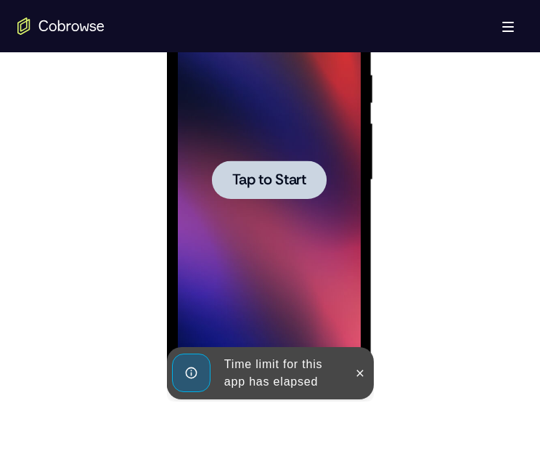
click at [285, 173] on span "Tap to Start" at bounding box center [269, 180] width 74 height 15
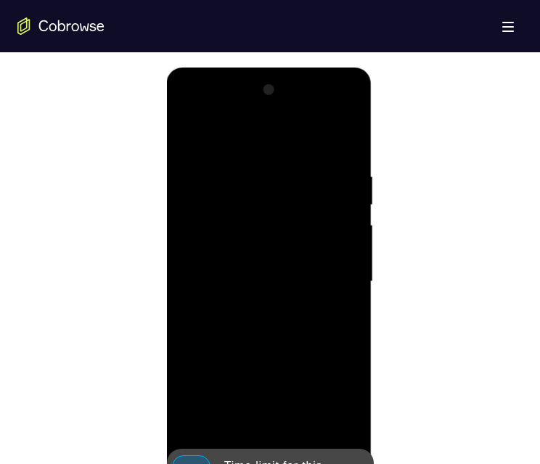
scroll to position [930, 0]
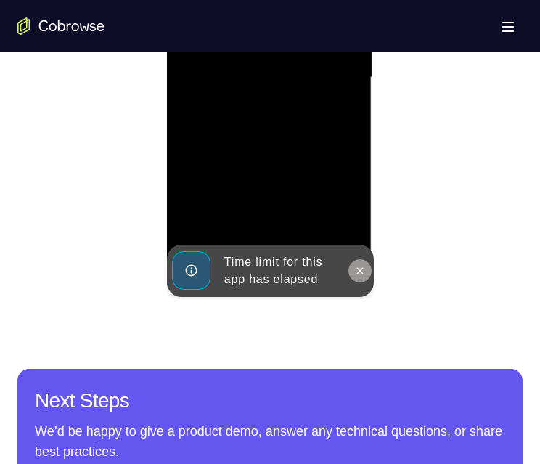
click at [354, 273] on icon at bounding box center [359, 271] width 12 height 12
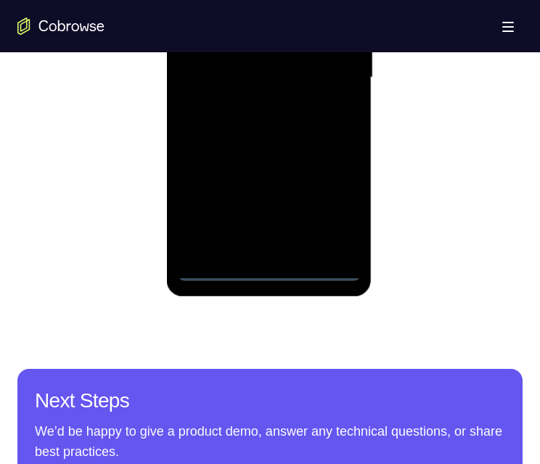
click at [275, 267] on div at bounding box center [268, 77] width 183 height 406
click at [335, 210] on div at bounding box center [268, 77] width 183 height 406
click at [265, 0] on div at bounding box center [268, 77] width 183 height 406
click at [269, 0] on div at bounding box center [268, 77] width 183 height 406
click at [298, 88] on div at bounding box center [268, 77] width 183 height 406
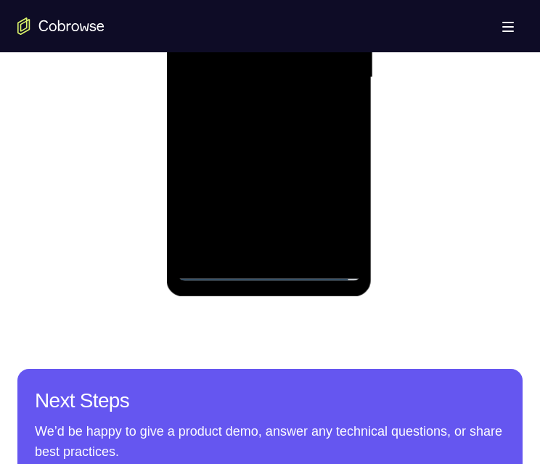
drag, startPoint x: 269, startPoint y: 173, endPoint x: 266, endPoint y: 73, distance: 100.2
click at [266, 74] on div at bounding box center [268, 77] width 183 height 406
drag, startPoint x: 263, startPoint y: 91, endPoint x: 302, endPoint y: 263, distance: 176.3
click at [303, 262] on div at bounding box center [268, 77] width 183 height 406
drag, startPoint x: 271, startPoint y: 92, endPoint x: 280, endPoint y: 220, distance: 128.0
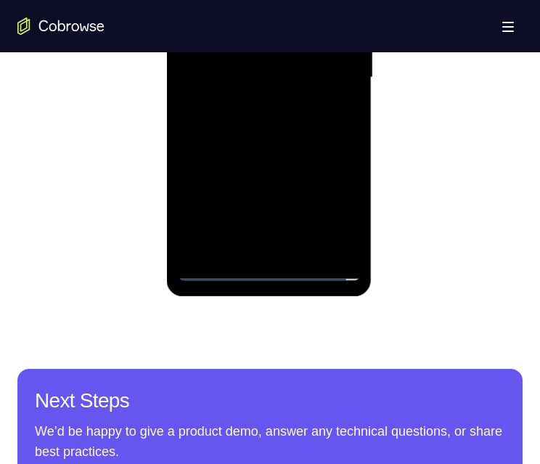
click at [290, 227] on div at bounding box center [268, 77] width 183 height 406
drag, startPoint x: 261, startPoint y: -43, endPoint x: 238, endPoint y: -41, distance: 22.6
click at [261, 0] on div at bounding box center [268, 77] width 183 height 406
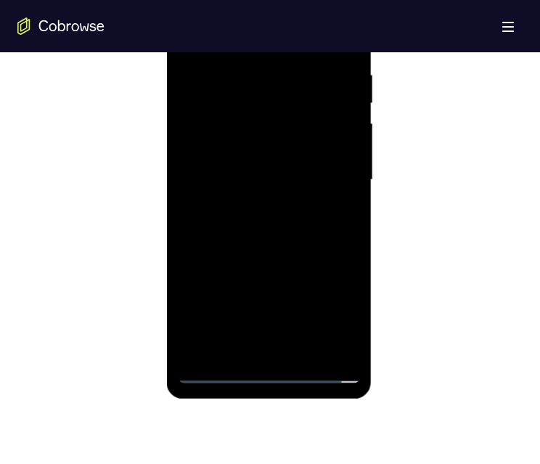
scroll to position [726, 0]
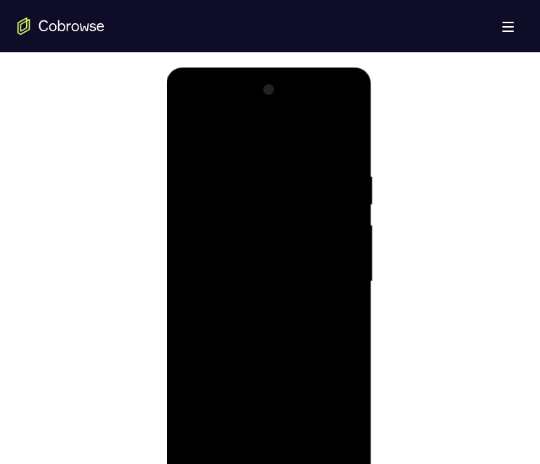
click at [303, 263] on div at bounding box center [268, 281] width 183 height 406
click at [303, 268] on div at bounding box center [268, 281] width 183 height 406
click at [344, 145] on div at bounding box center [268, 281] width 183 height 406
click at [213, 226] on div at bounding box center [268, 281] width 183 height 406
drag, startPoint x: 272, startPoint y: 386, endPoint x: 286, endPoint y: 274, distance: 112.6
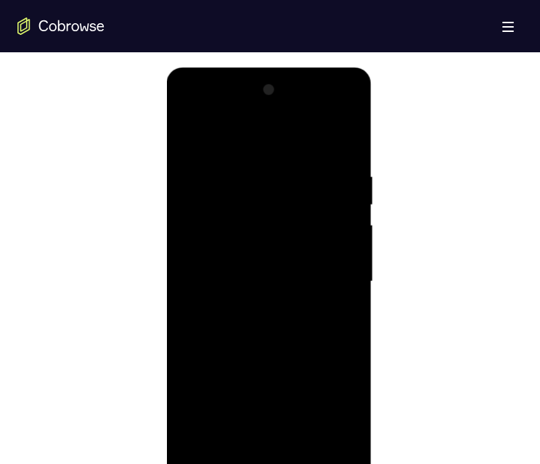
click at [286, 274] on div at bounding box center [268, 281] width 183 height 406
drag, startPoint x: 267, startPoint y: 238, endPoint x: 258, endPoint y: 263, distance: 26.9
click at [271, 207] on div at bounding box center [268, 281] width 183 height 406
drag, startPoint x: 210, startPoint y: 320, endPoint x: 268, endPoint y: 314, distance: 58.4
click at [225, 232] on div at bounding box center [268, 281] width 183 height 406
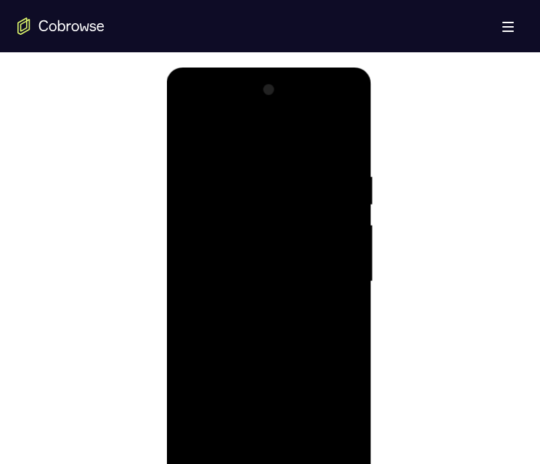
click at [351, 350] on div at bounding box center [268, 281] width 183 height 406
click at [351, 68] on div at bounding box center [268, 68] width 205 height 0
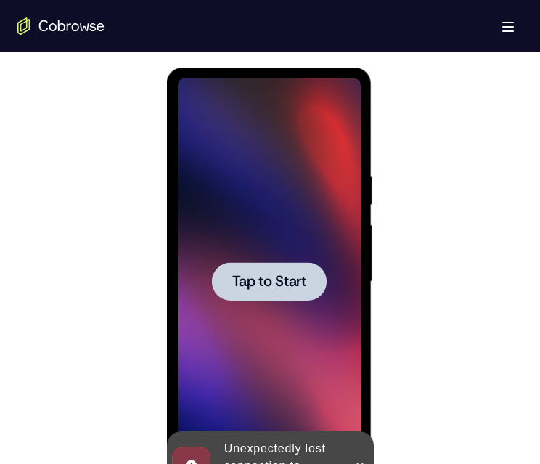
click at [302, 285] on span "Tap to Start" at bounding box center [269, 281] width 74 height 15
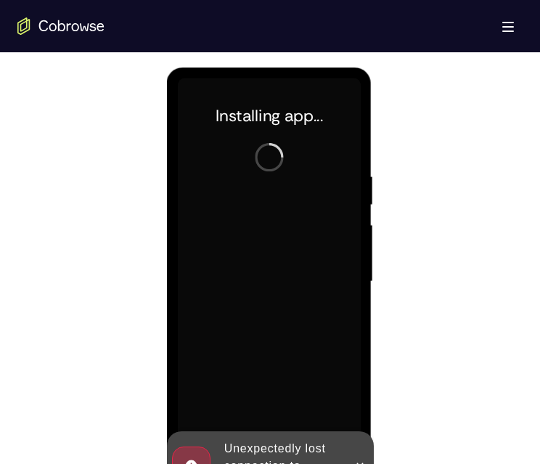
click at [359, 463] on icon at bounding box center [359, 466] width 12 height 12
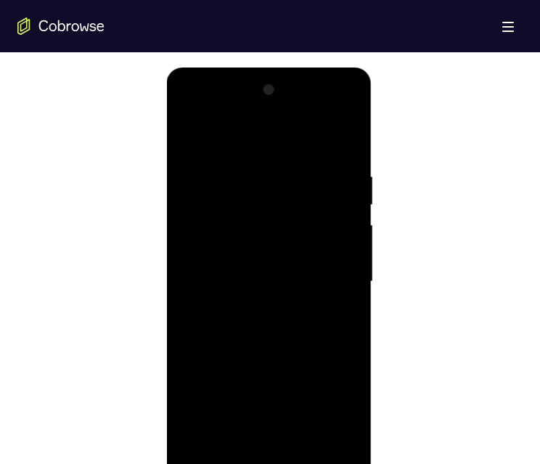
scroll to position [827, 0]
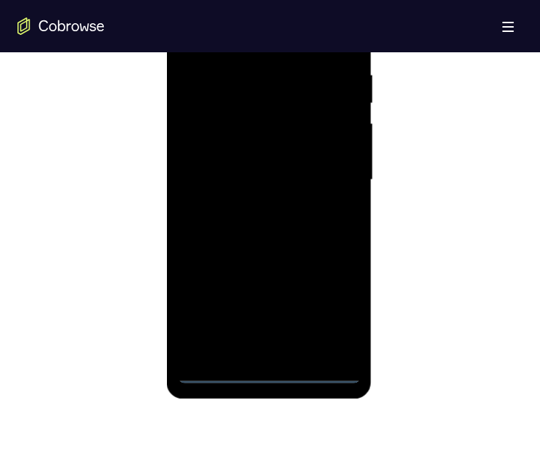
click at [269, 375] on div at bounding box center [268, 180] width 183 height 406
click at [332, 311] on div at bounding box center [268, 180] width 183 height 406
click at [263, 38] on div at bounding box center [268, 180] width 183 height 406
click at [242, 104] on div at bounding box center [268, 180] width 183 height 406
click at [345, 46] on div at bounding box center [268, 180] width 183 height 406
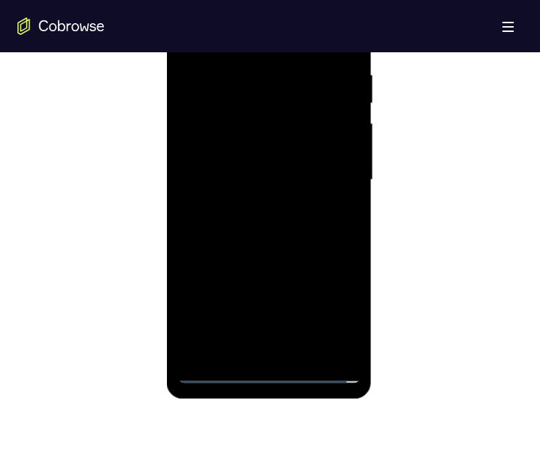
click at [268, 96] on div at bounding box center [268, 180] width 183 height 406
click at [263, 125] on div at bounding box center [268, 180] width 183 height 406
click at [287, 122] on div at bounding box center [268, 180] width 183 height 406
click at [296, 129] on div at bounding box center [268, 180] width 183 height 406
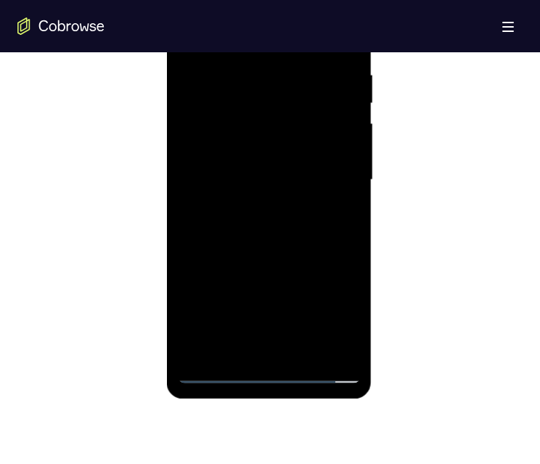
click at [345, 41] on div at bounding box center [268, 180] width 183 height 406
click at [211, 205] on div at bounding box center [268, 180] width 183 height 406
click at [197, 224] on div at bounding box center [268, 180] width 183 height 406
click at [345, 41] on div at bounding box center [268, 180] width 183 height 406
click at [206, 123] on div at bounding box center [268, 180] width 183 height 406
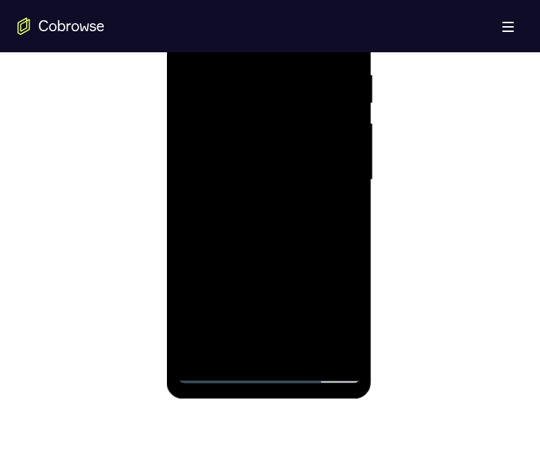
drag, startPoint x: 284, startPoint y: 160, endPoint x: 295, endPoint y: 86, distance: 74.9
click at [296, 86] on div at bounding box center [268, 180] width 183 height 406
drag, startPoint x: 255, startPoint y: 87, endPoint x: 255, endPoint y: 19, distance: 68.2
click at [252, 20] on div at bounding box center [268, 180] width 183 height 406
drag, startPoint x: 353, startPoint y: 198, endPoint x: 362, endPoint y: 139, distance: 59.4
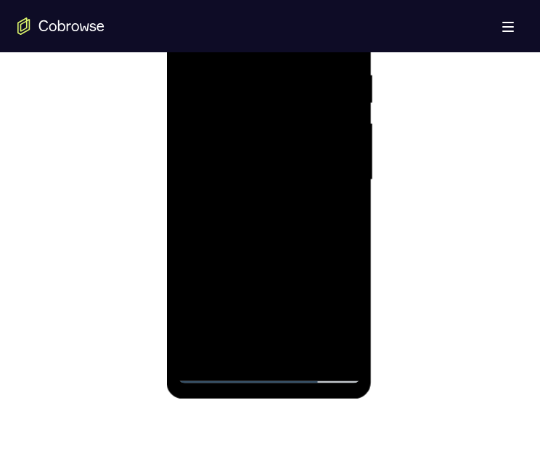
click at [358, 152] on div at bounding box center [268, 180] width 183 height 406
drag, startPoint x: 352, startPoint y: 150, endPoint x: 353, endPoint y: 121, distance: 28.3
click at [355, 126] on div at bounding box center [268, 180] width 183 height 406
drag, startPoint x: 361, startPoint y: 168, endPoint x: 362, endPoint y: 142, distance: 26.1
click at [365, 154] on div at bounding box center [268, 182] width 205 height 433
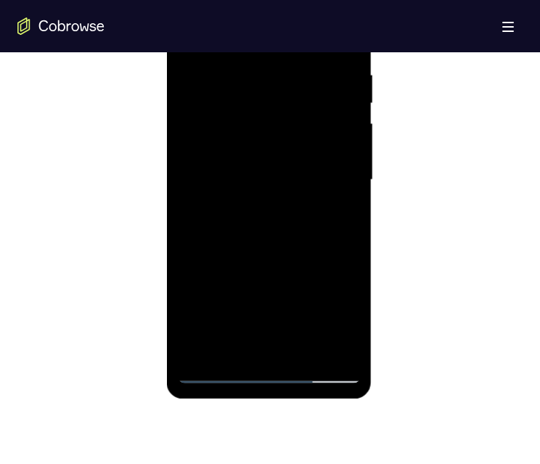
drag, startPoint x: 353, startPoint y: 179, endPoint x: 351, endPoint y: 115, distance: 63.9
click at [352, 115] on div at bounding box center [268, 180] width 183 height 406
drag, startPoint x: 341, startPoint y: 150, endPoint x: 344, endPoint y: 101, distance: 48.7
click at [344, 102] on div at bounding box center [268, 180] width 183 height 406
click at [312, 79] on div at bounding box center [268, 180] width 183 height 406
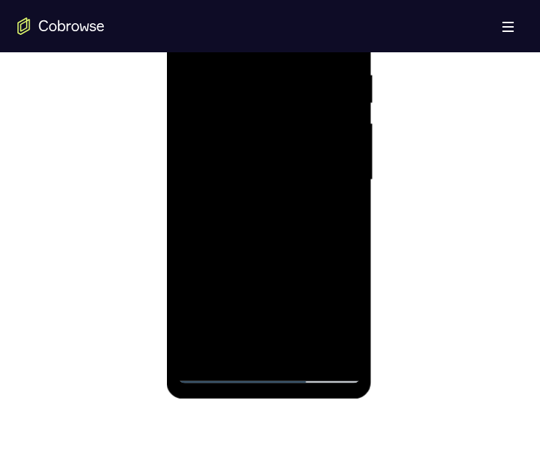
drag, startPoint x: 324, startPoint y: 271, endPoint x: 330, endPoint y: 192, distance: 79.3
click at [330, 193] on div at bounding box center [268, 180] width 183 height 406
drag, startPoint x: 331, startPoint y: 278, endPoint x: 336, endPoint y: 168, distance: 110.4
click at [336, 170] on div at bounding box center [268, 180] width 183 height 406
drag, startPoint x: 327, startPoint y: 228, endPoint x: 329, endPoint y: 150, distance: 78.4
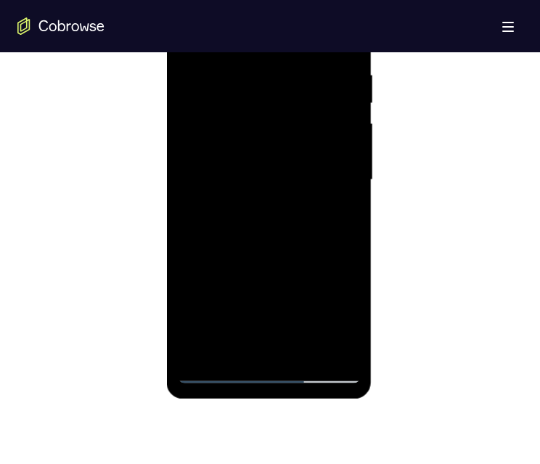
click at [330, 147] on div at bounding box center [268, 180] width 183 height 406
drag, startPoint x: 328, startPoint y: 219, endPoint x: 319, endPoint y: 158, distance: 61.7
click at [319, 160] on div at bounding box center [268, 180] width 183 height 406
click at [304, 136] on div at bounding box center [268, 180] width 183 height 406
drag, startPoint x: 253, startPoint y: 277, endPoint x: 289, endPoint y: 158, distance: 123.8
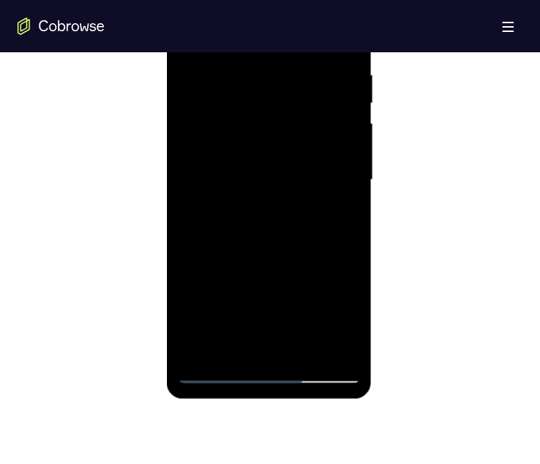
click at [274, 149] on div at bounding box center [268, 180] width 183 height 406
drag, startPoint x: 314, startPoint y: 248, endPoint x: 311, endPoint y: 113, distance: 135.0
click at [308, 110] on div at bounding box center [268, 180] width 183 height 406
drag, startPoint x: 331, startPoint y: 178, endPoint x: 332, endPoint y: 123, distance: 54.4
click at [332, 131] on div at bounding box center [268, 180] width 183 height 406
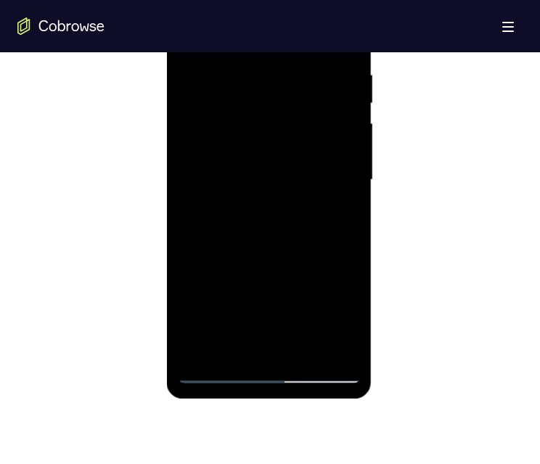
drag, startPoint x: 330, startPoint y: 279, endPoint x: 313, endPoint y: 171, distance: 108.8
click at [312, 176] on div at bounding box center [268, 180] width 183 height 406
drag, startPoint x: 313, startPoint y: 327, endPoint x: 319, endPoint y: 204, distance: 122.8
click at [319, 210] on div at bounding box center [268, 180] width 183 height 406
drag, startPoint x: 309, startPoint y: 286, endPoint x: 319, endPoint y: 30, distance: 255.7
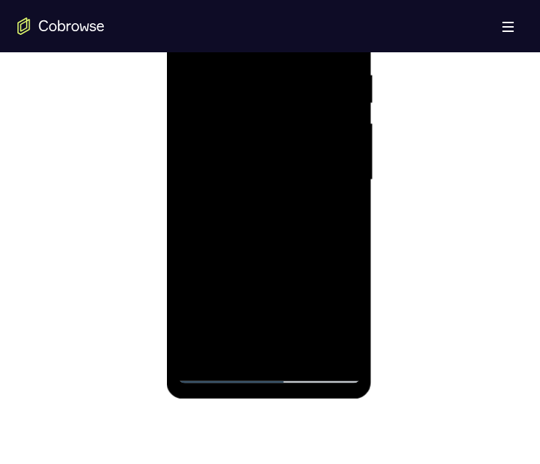
click at [319, 30] on div at bounding box center [268, 180] width 183 height 406
drag, startPoint x: 351, startPoint y: 200, endPoint x: 335, endPoint y: 97, distance: 104.3
click at [336, 97] on div at bounding box center [268, 180] width 183 height 406
drag, startPoint x: 345, startPoint y: 213, endPoint x: 352, endPoint y: 128, distance: 85.2
click at [351, 128] on div at bounding box center [268, 180] width 183 height 406
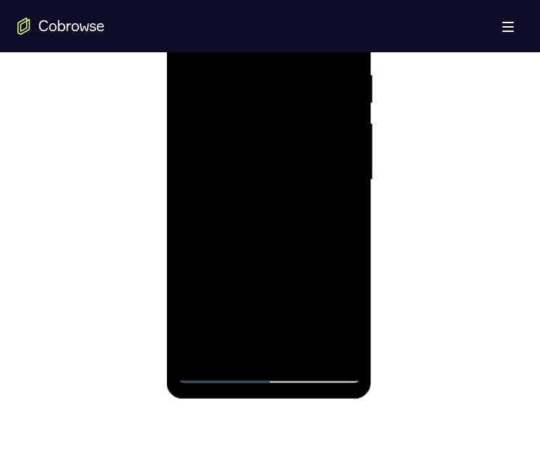
drag, startPoint x: 193, startPoint y: 276, endPoint x: 210, endPoint y: 200, distance: 77.5
click at [200, 185] on div at bounding box center [268, 180] width 183 height 406
drag, startPoint x: 316, startPoint y: 165, endPoint x: 372, endPoint y: 99, distance: 86.5
click at [338, 32] on div at bounding box center [268, 180] width 183 height 406
drag, startPoint x: 331, startPoint y: 143, endPoint x: 322, endPoint y: 261, distance: 118.7
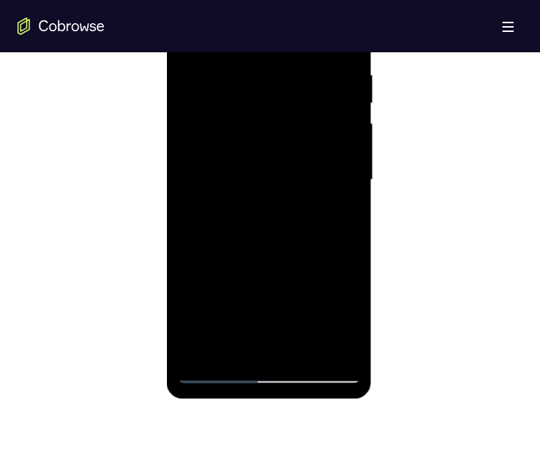
click at [322, 261] on div at bounding box center [268, 180] width 183 height 406
drag, startPoint x: 332, startPoint y: 158, endPoint x: 330, endPoint y: 314, distance: 156.1
click at [335, 317] on div at bounding box center [268, 180] width 183 height 406
drag, startPoint x: 307, startPoint y: 166, endPoint x: 290, endPoint y: 379, distance: 213.3
click at [306, 372] on div at bounding box center [268, 180] width 183 height 406
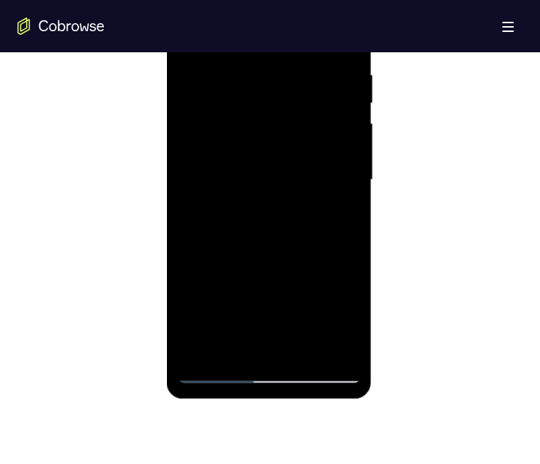
drag, startPoint x: 332, startPoint y: 134, endPoint x: 362, endPoint y: 436, distance: 304.2
click at [362, 401] on html "Online web based iOS Simulators and Android Emulators. Run iPhone, iPad, Mobile…" at bounding box center [269, 183] width 207 height 435
drag, startPoint x: 351, startPoint y: 136, endPoint x: 340, endPoint y: 392, distance: 255.7
click at [351, 401] on html "Online web based iOS Simulators and Android Emulators. Run iPhone, iPad, Mobile…" at bounding box center [269, 183] width 207 height 435
drag, startPoint x: 368, startPoint y: 266, endPoint x: 322, endPoint y: 350, distance: 95.8
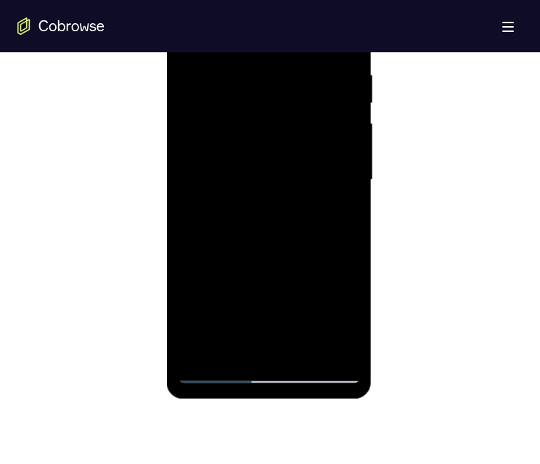
click at [334, 348] on div at bounding box center [268, 180] width 183 height 406
click at [319, 41] on div at bounding box center [268, 180] width 183 height 406
click at [322, 42] on div at bounding box center [268, 180] width 183 height 406
click at [274, 212] on div at bounding box center [268, 180] width 183 height 406
click at [266, 109] on div at bounding box center [268, 180] width 183 height 406
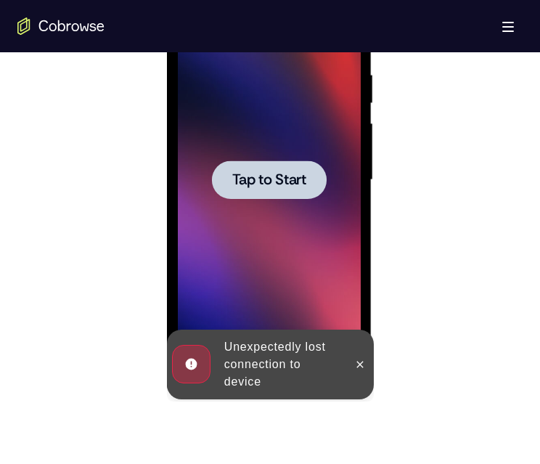
scroll to position [777, 0]
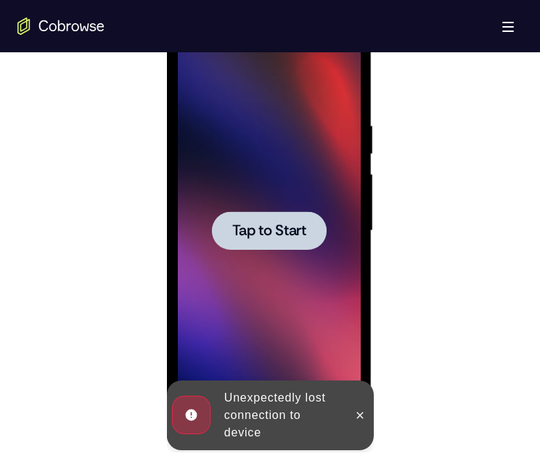
click at [299, 228] on span "Tap to Start" at bounding box center [269, 231] width 74 height 15
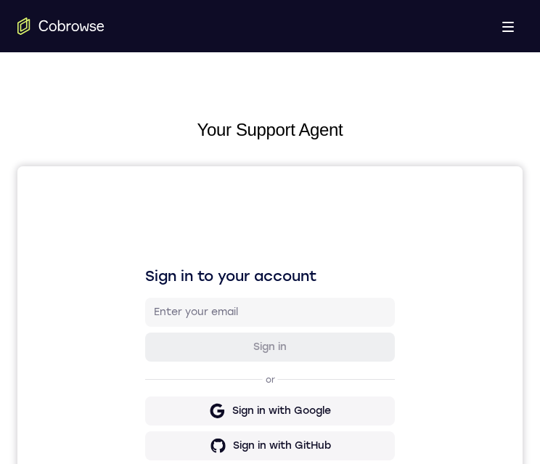
scroll to position [0, 0]
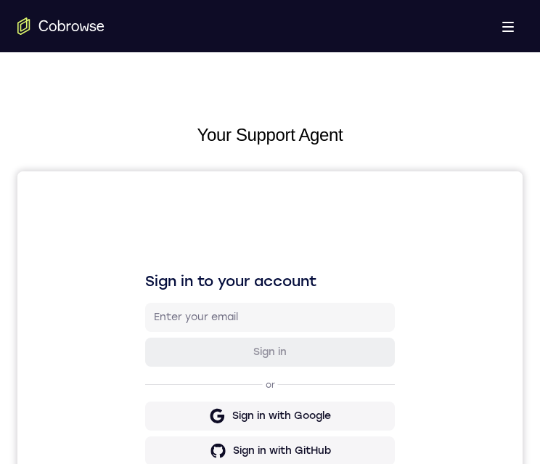
click at [63, 30] on icon "Go to the home page" at bounding box center [61, 25] width 7 height 11
